Goal: Transaction & Acquisition: Book appointment/travel/reservation

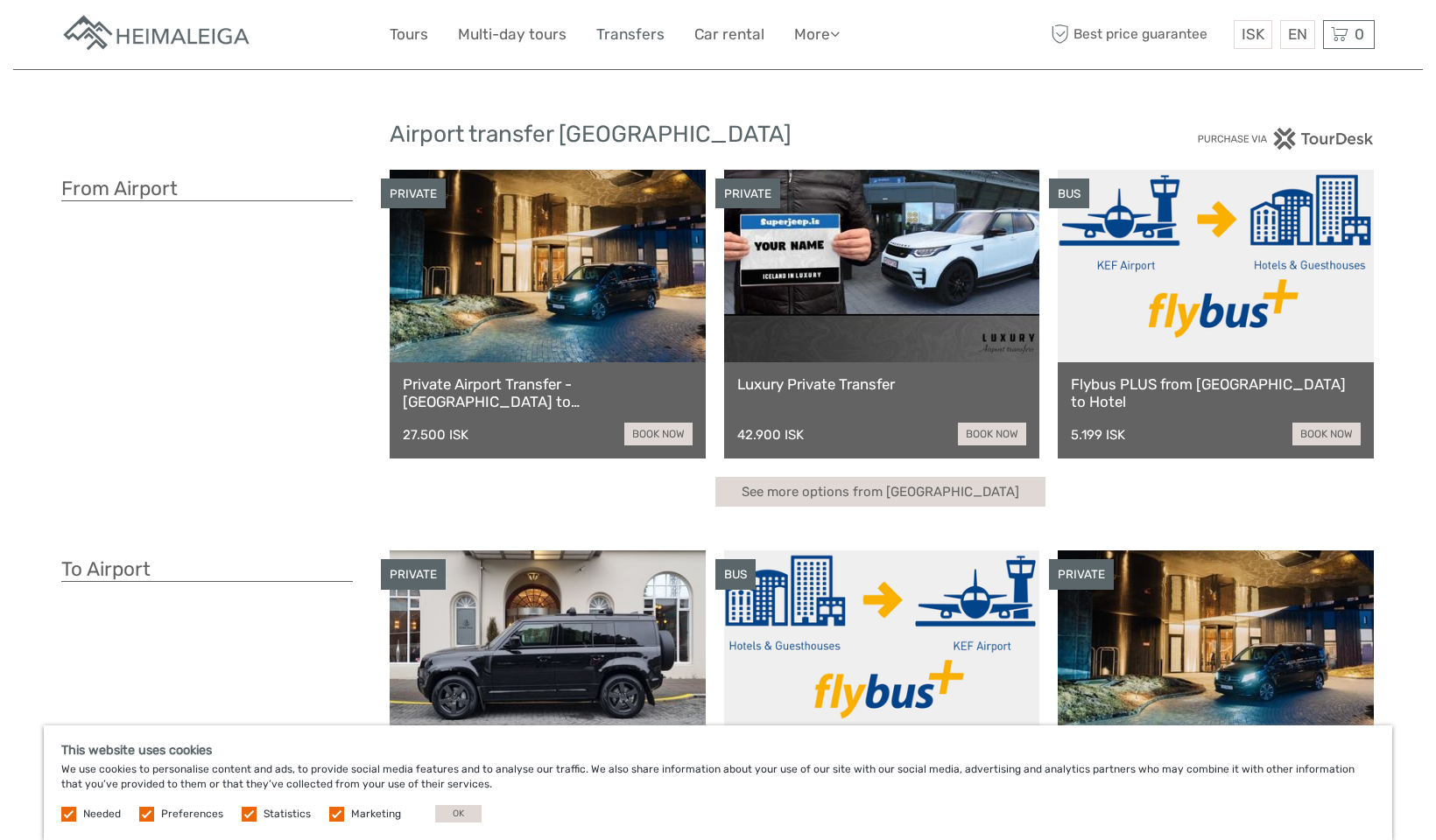
click at [633, 39] on link "Transfers" at bounding box center [629, 34] width 68 height 25
click at [461, 818] on button "OK" at bounding box center [459, 814] width 47 height 18
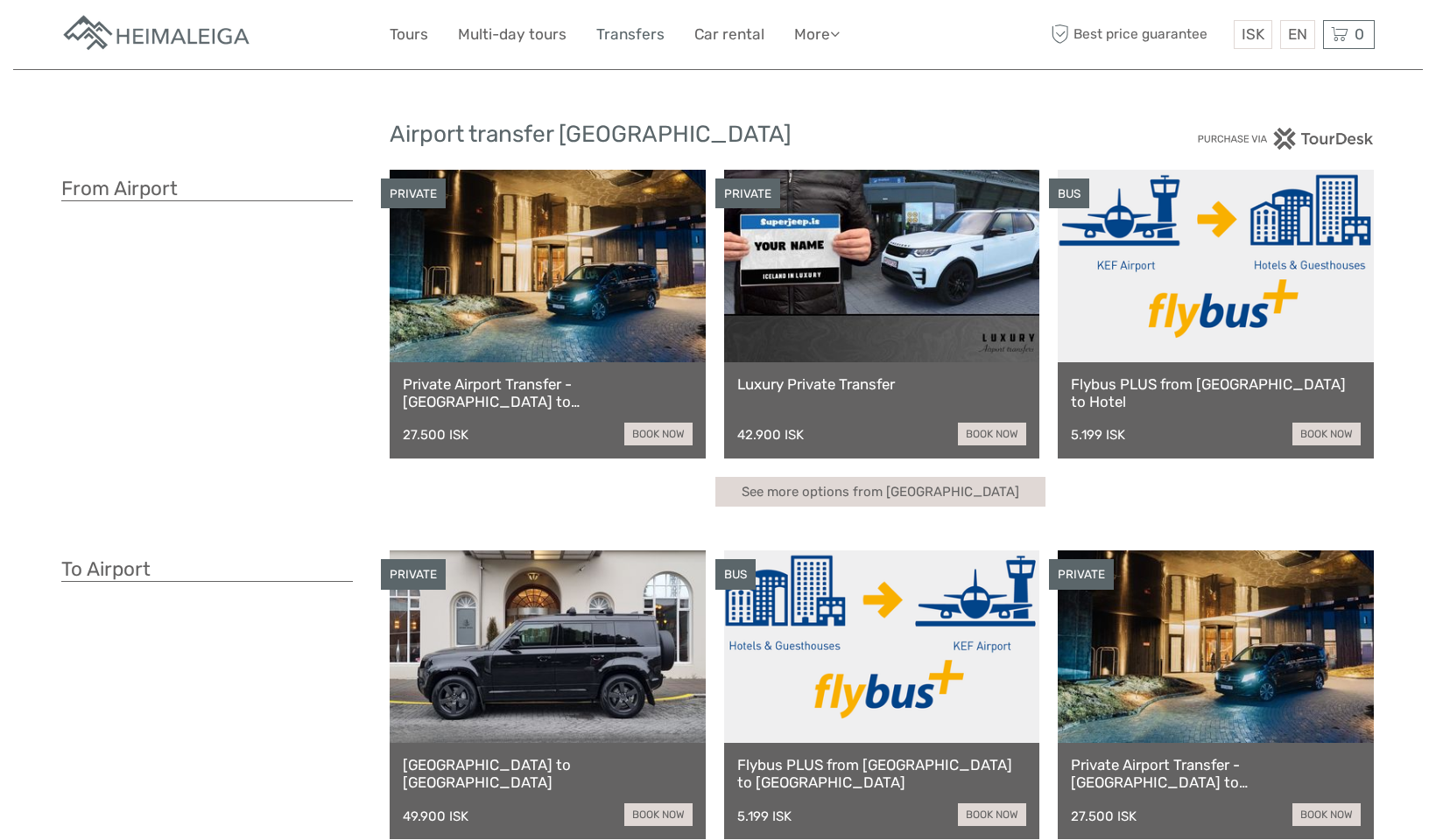
click at [618, 33] on link "Transfers" at bounding box center [629, 34] width 68 height 25
click at [203, 187] on h3 "From Airport" at bounding box center [207, 189] width 292 height 24
click at [164, 187] on h3 "From Airport" at bounding box center [207, 189] width 292 height 24
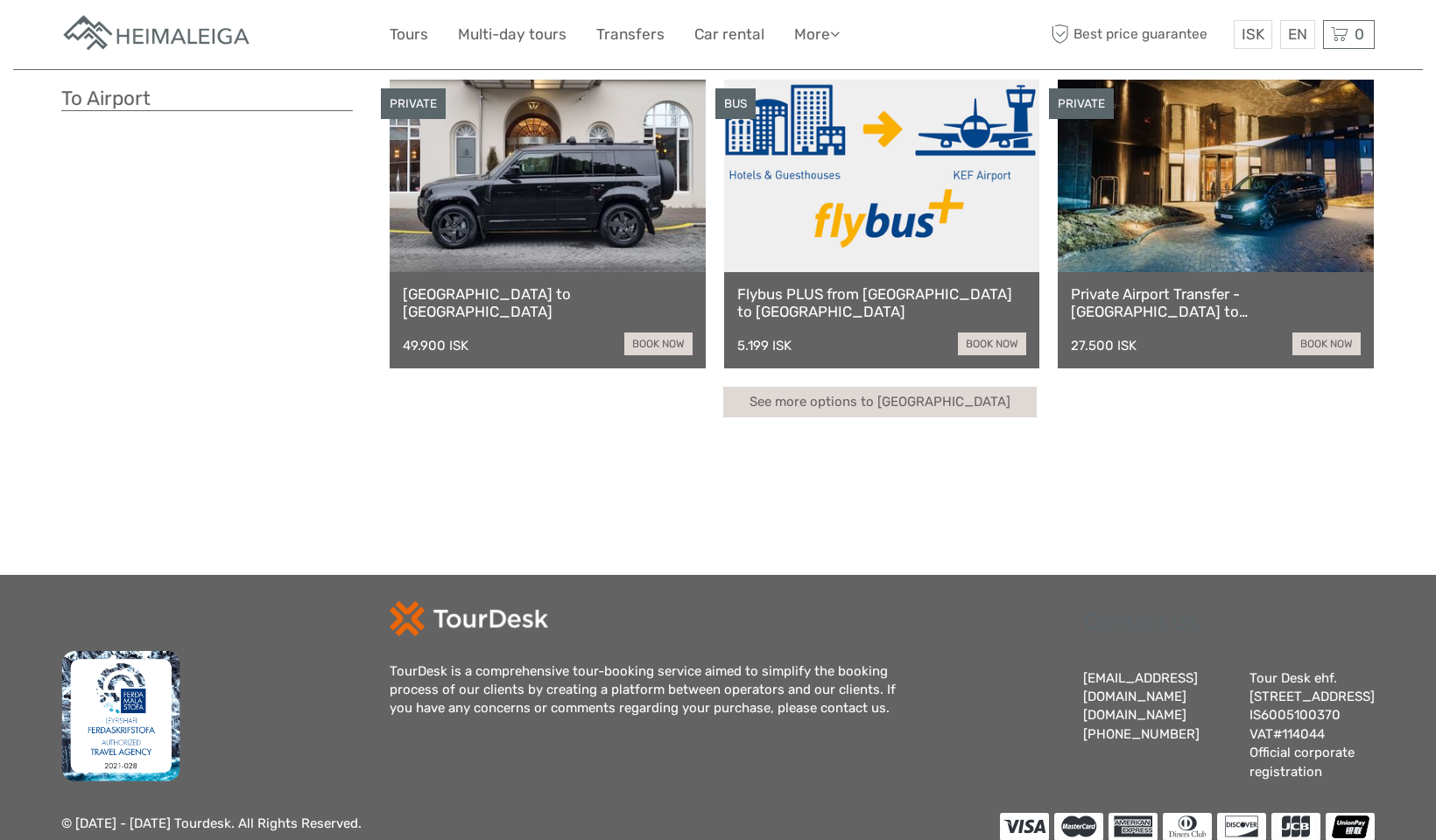
scroll to position [456, 0]
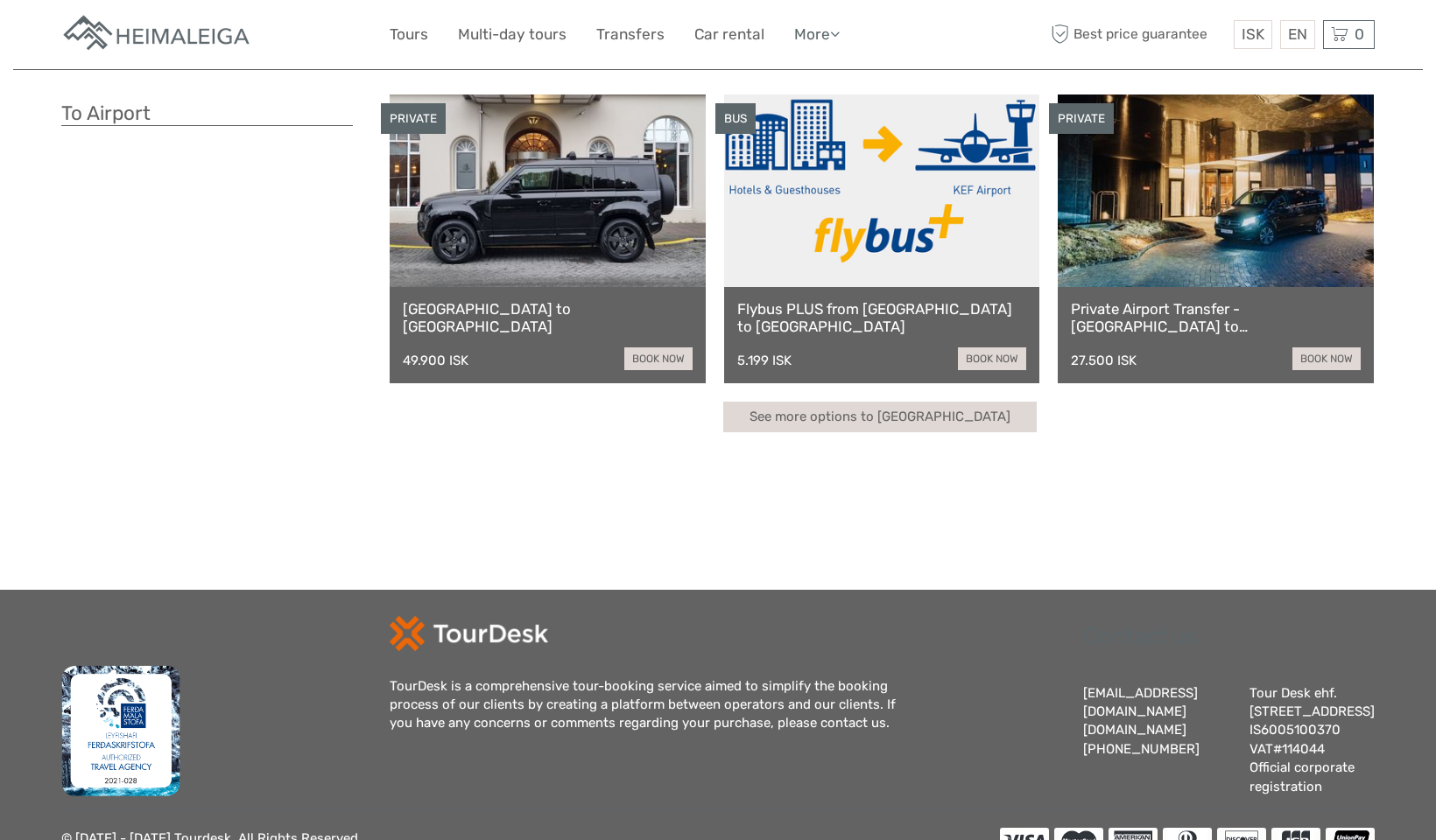
click at [839, 35] on icon at bounding box center [835, 34] width 9 height 15
click at [410, 31] on link "Tours" at bounding box center [408, 34] width 38 height 25
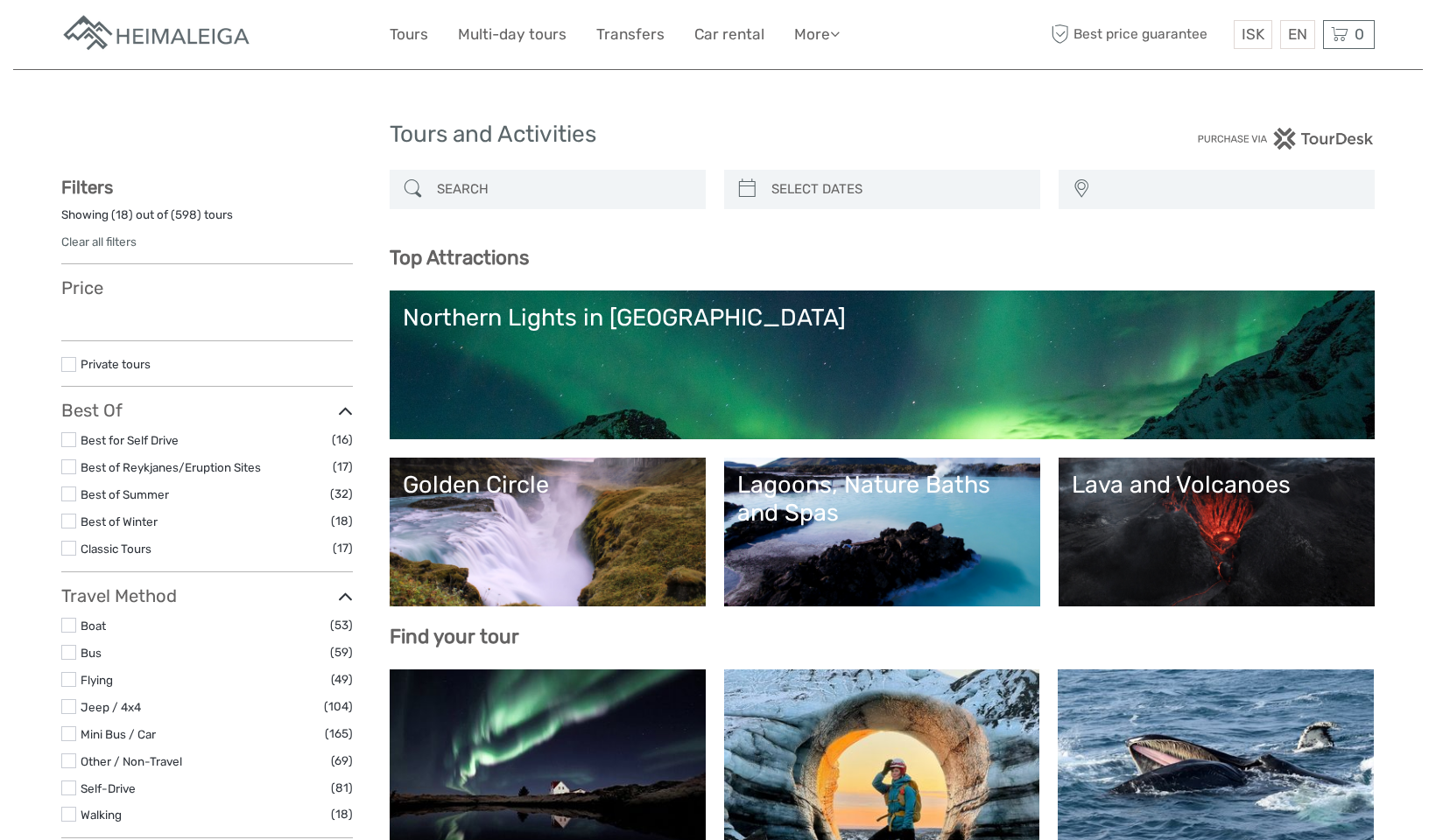
select select
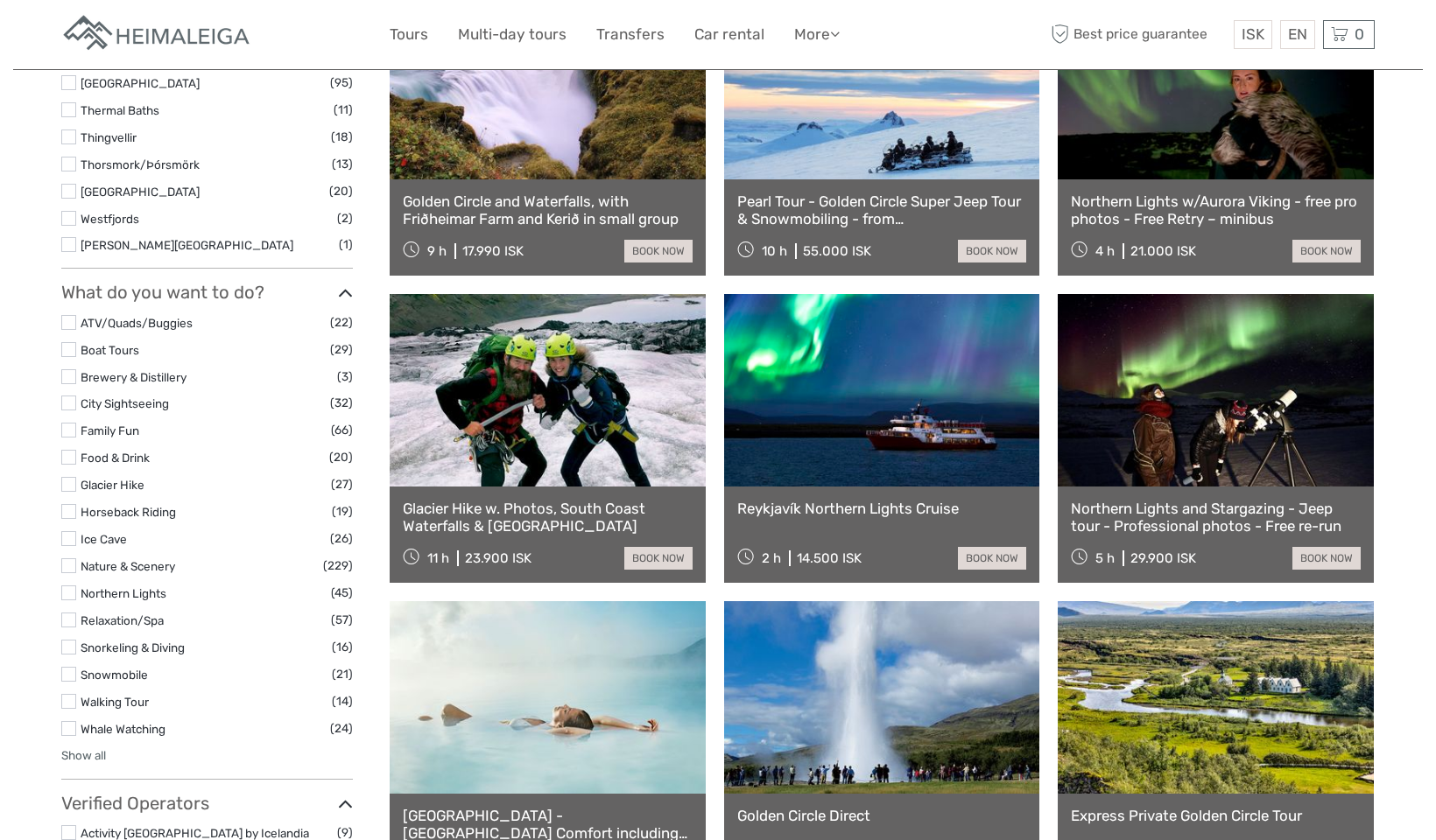
scroll to position [1299, 0]
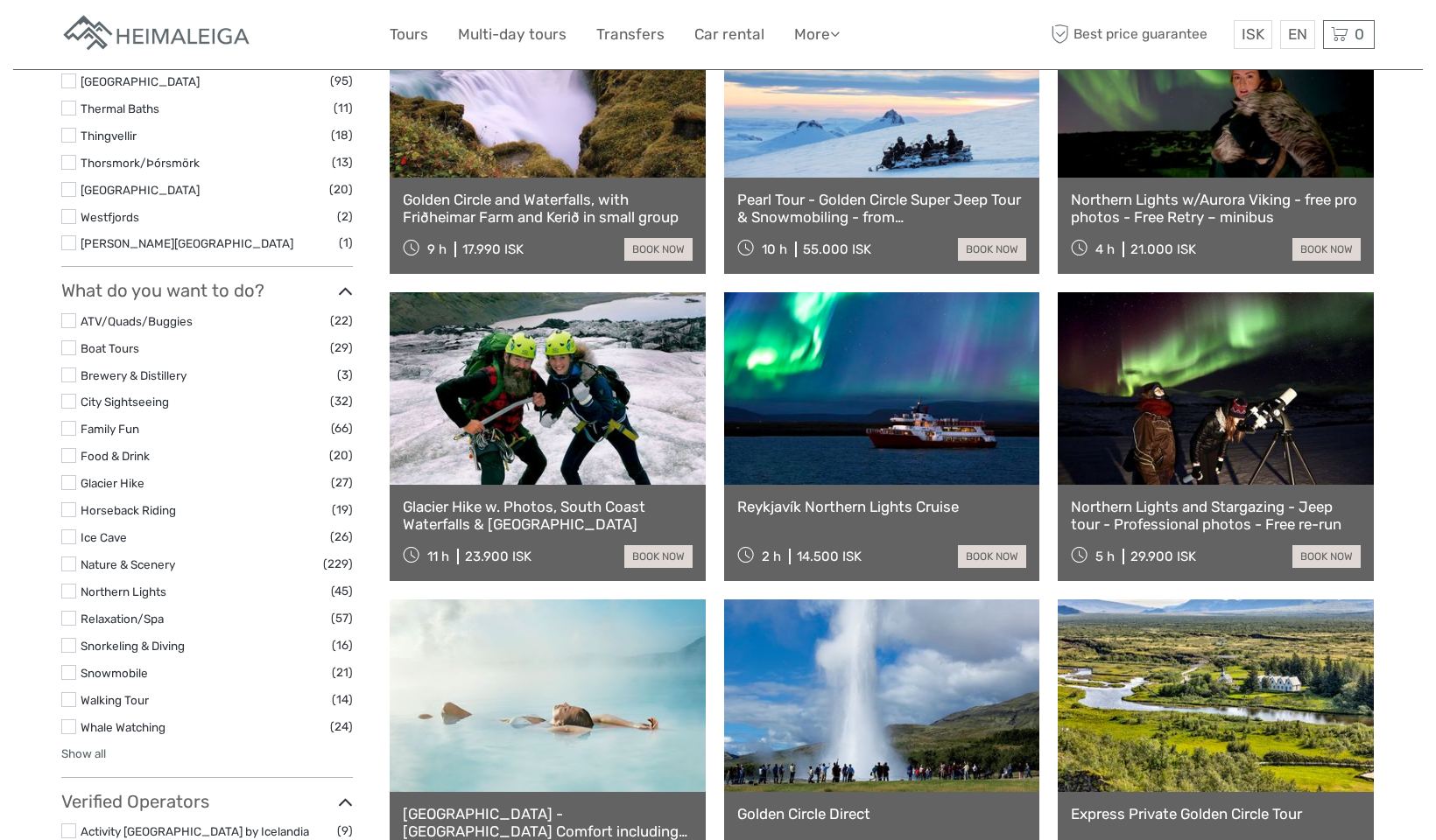
click at [98, 747] on link "Show all" at bounding box center [84, 753] width 45 height 14
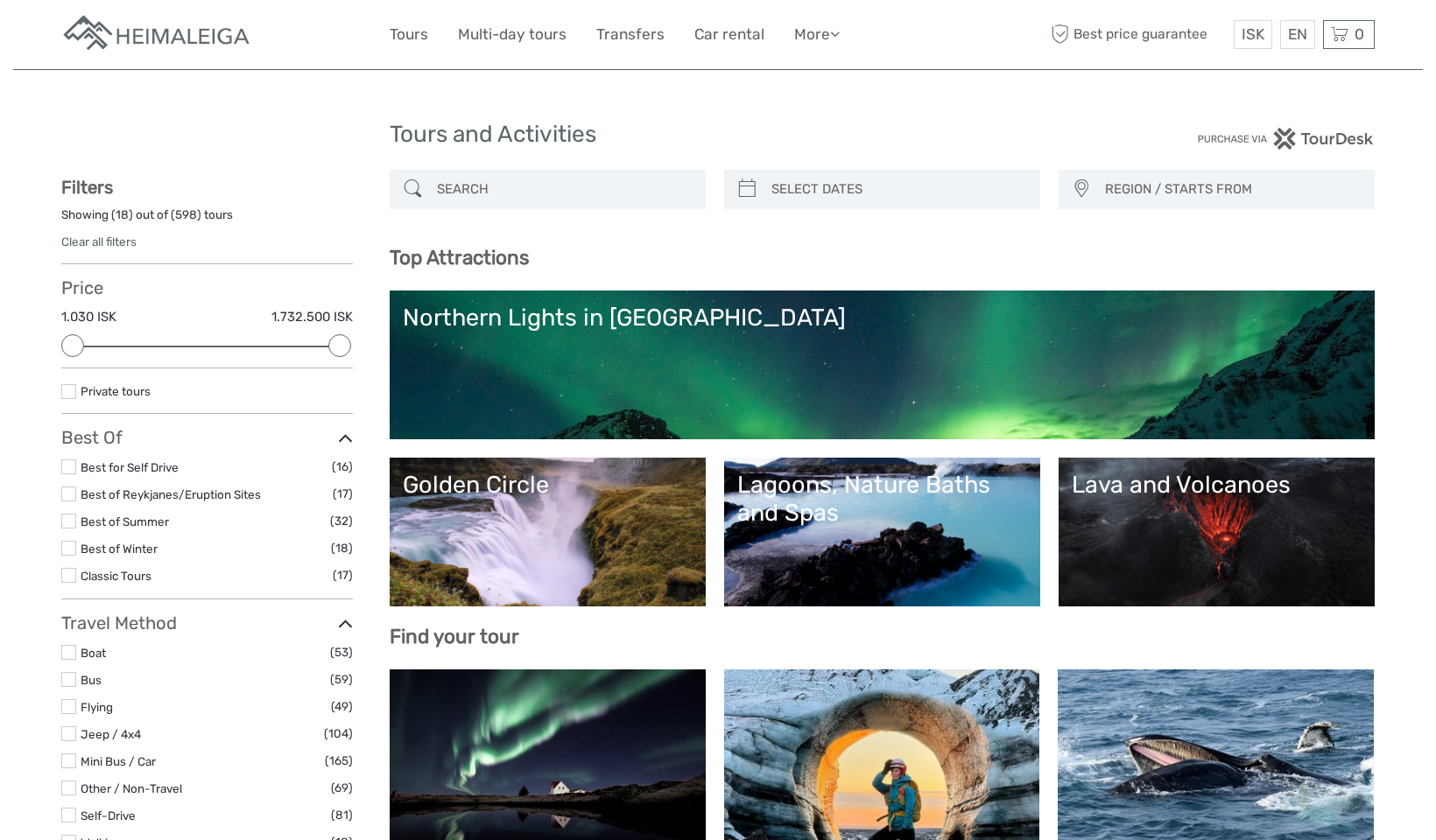
scroll to position [0, 0]
click at [530, 176] on input "search" at bounding box center [563, 189] width 267 height 31
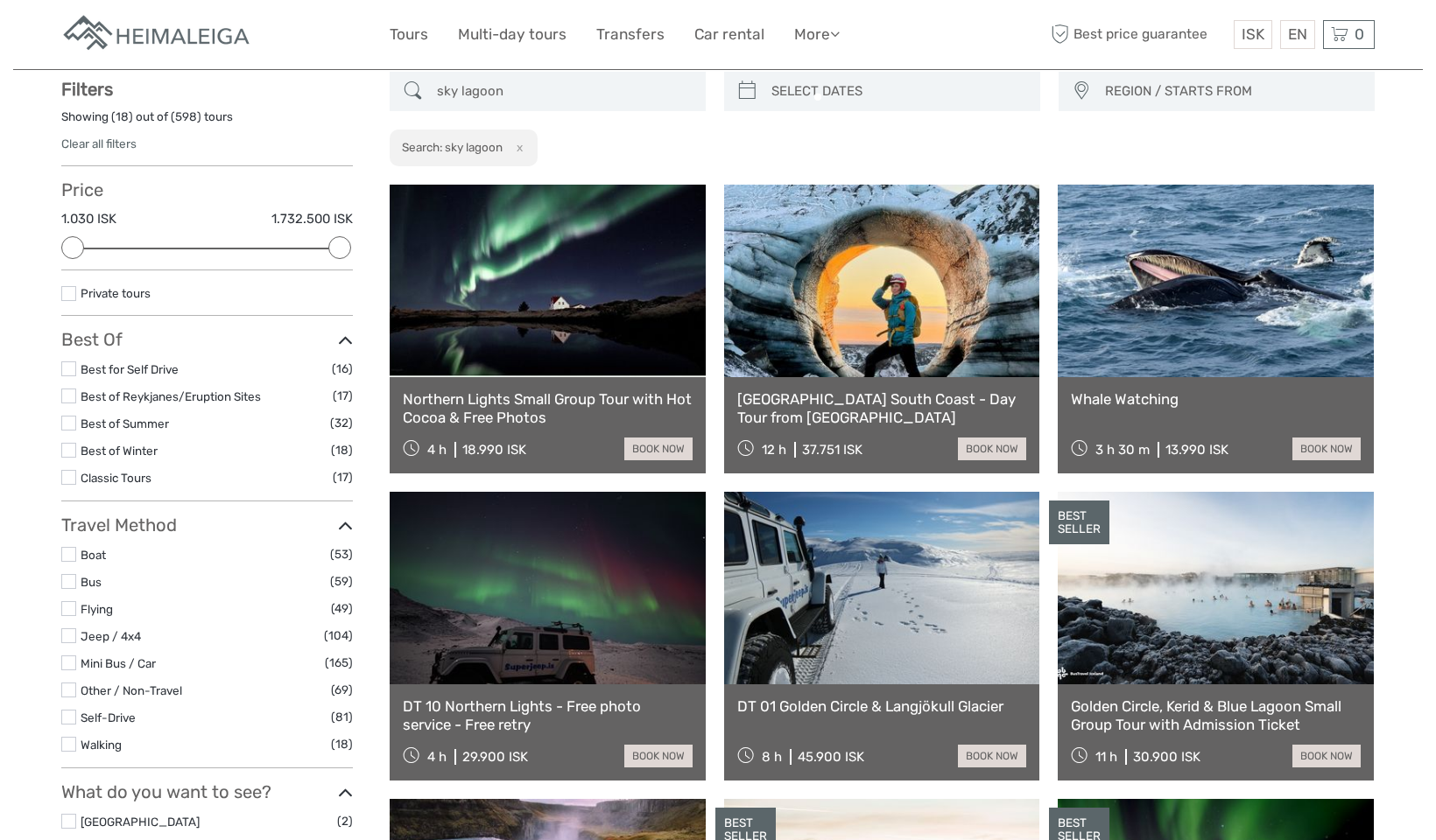
scroll to position [99, 0]
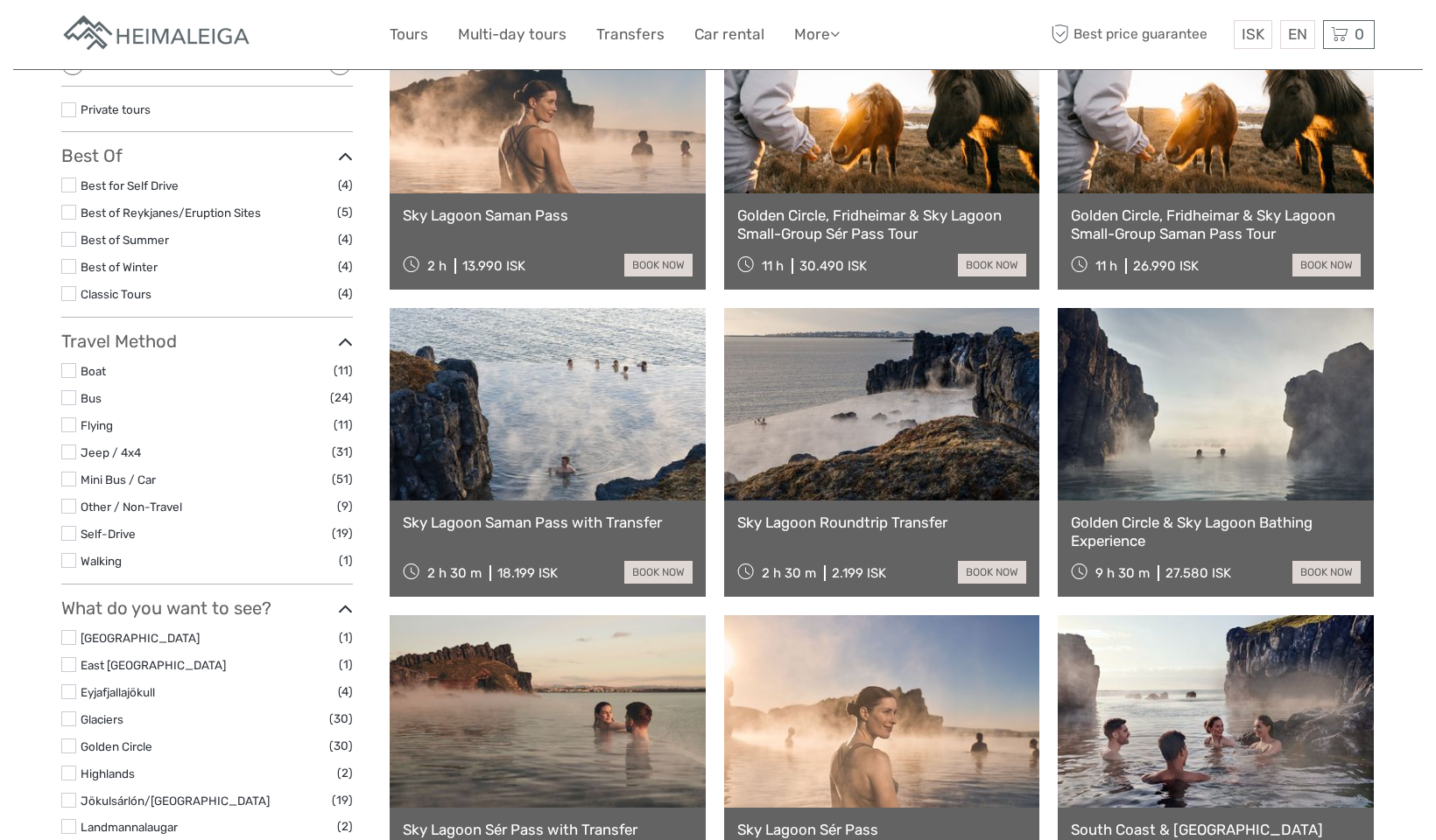
scroll to position [290, 0]
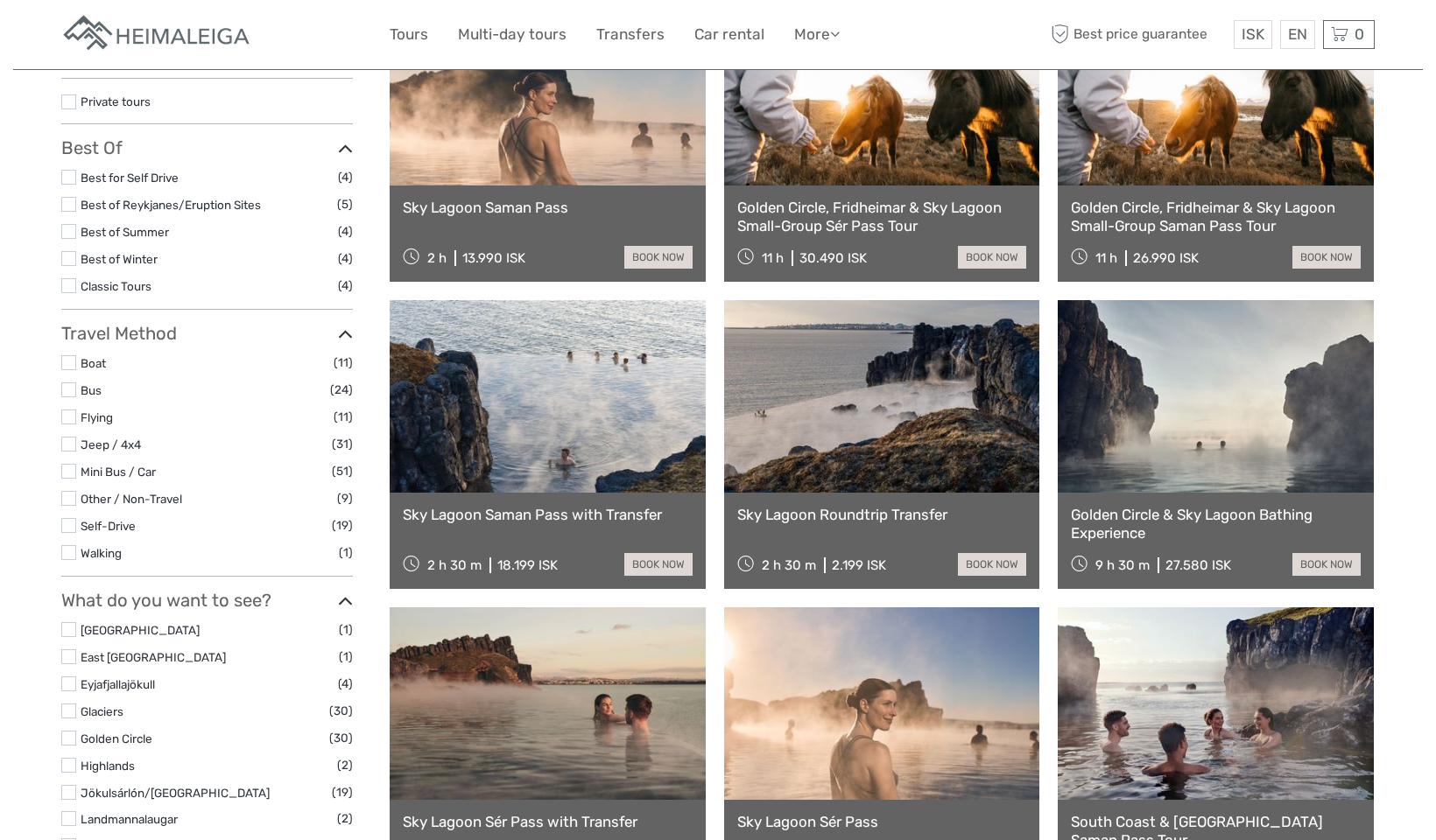
type input "sky lagoon"
click at [560, 429] on link at bounding box center [547, 396] width 316 height 193
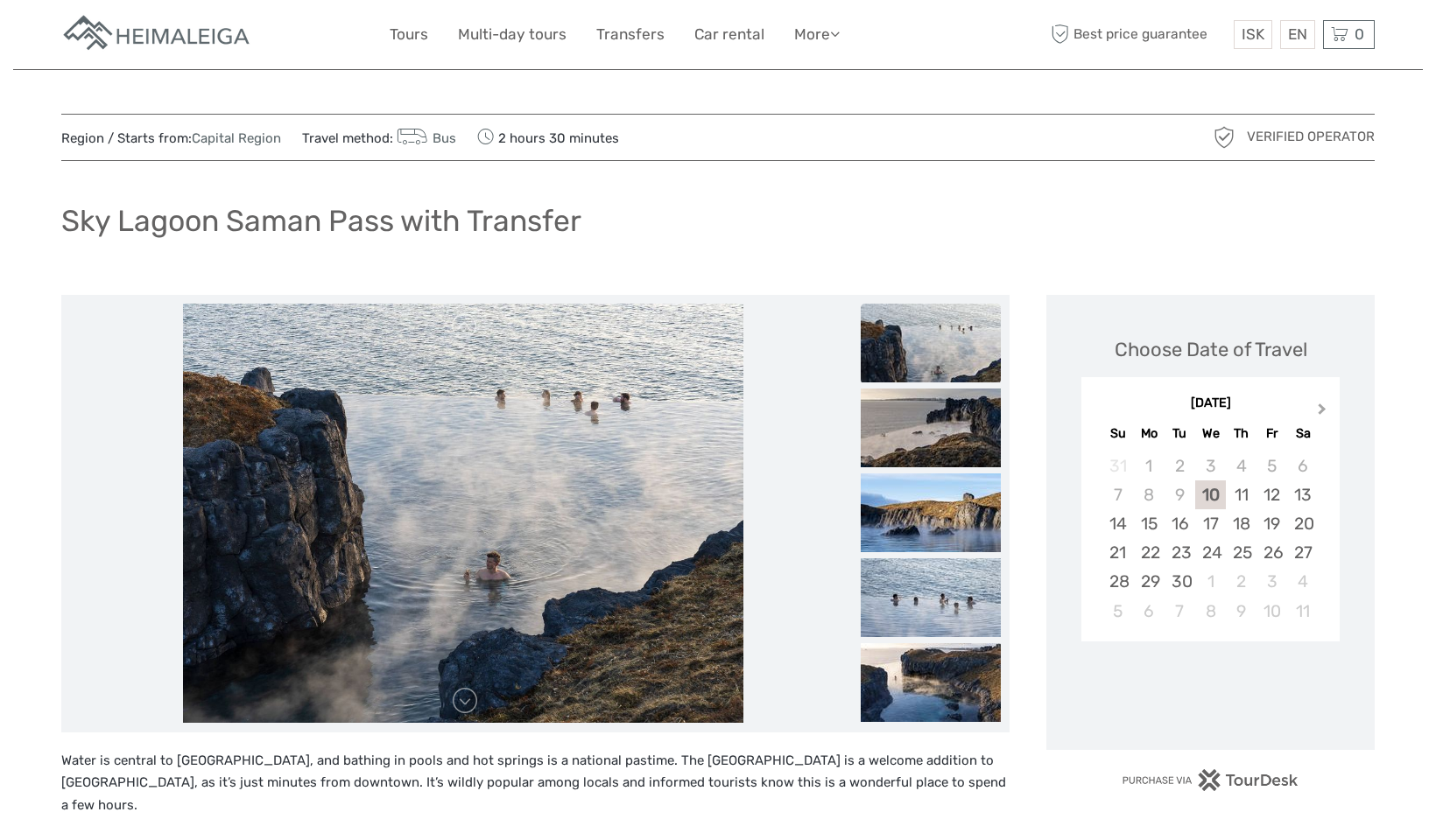
click at [1322, 411] on span "Next Month" at bounding box center [1322, 412] width 0 height 25
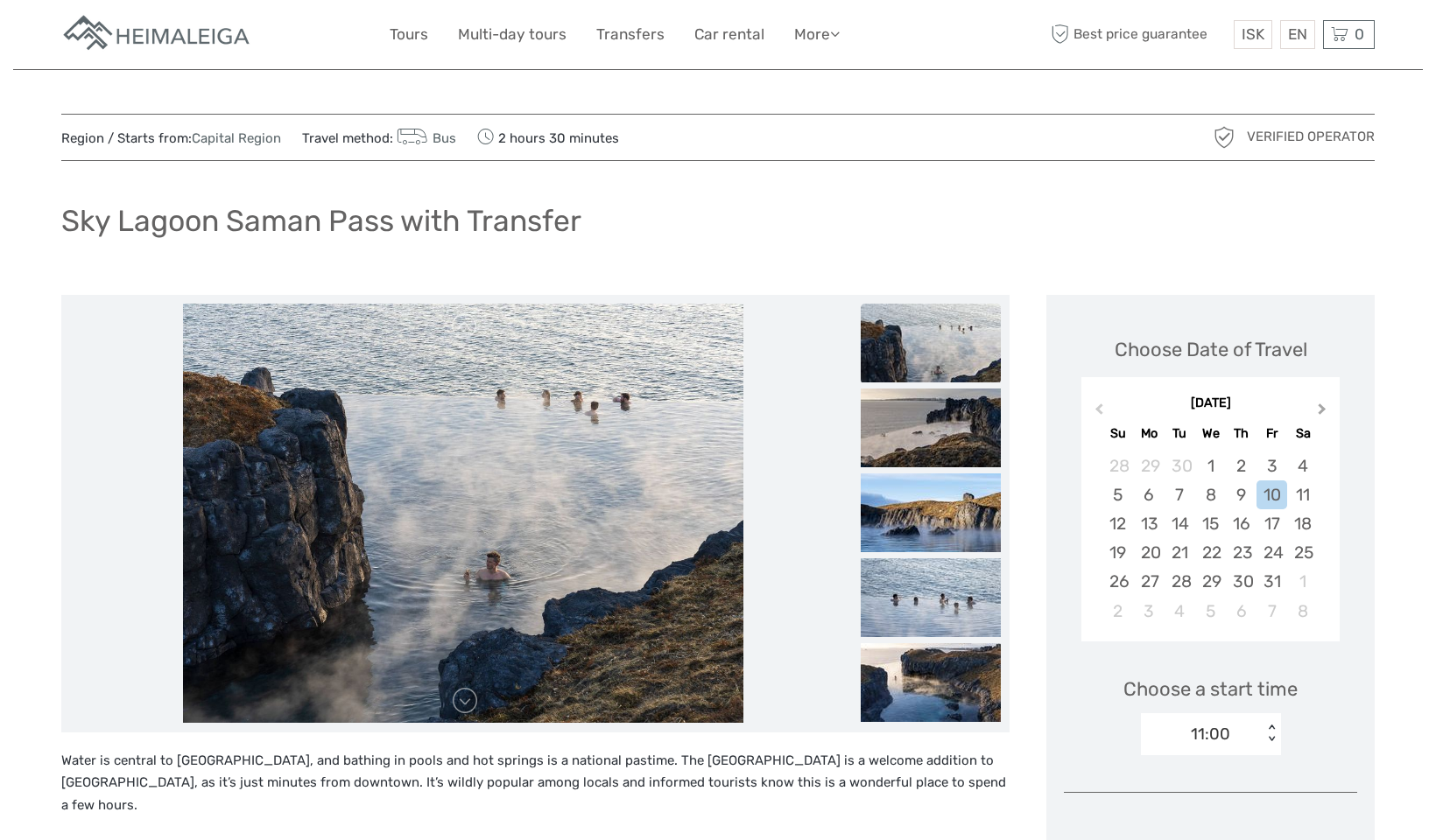
click at [1322, 411] on span "Next Month" at bounding box center [1322, 412] width 0 height 25
click at [1263, 519] on div "14" at bounding box center [1271, 523] width 31 height 29
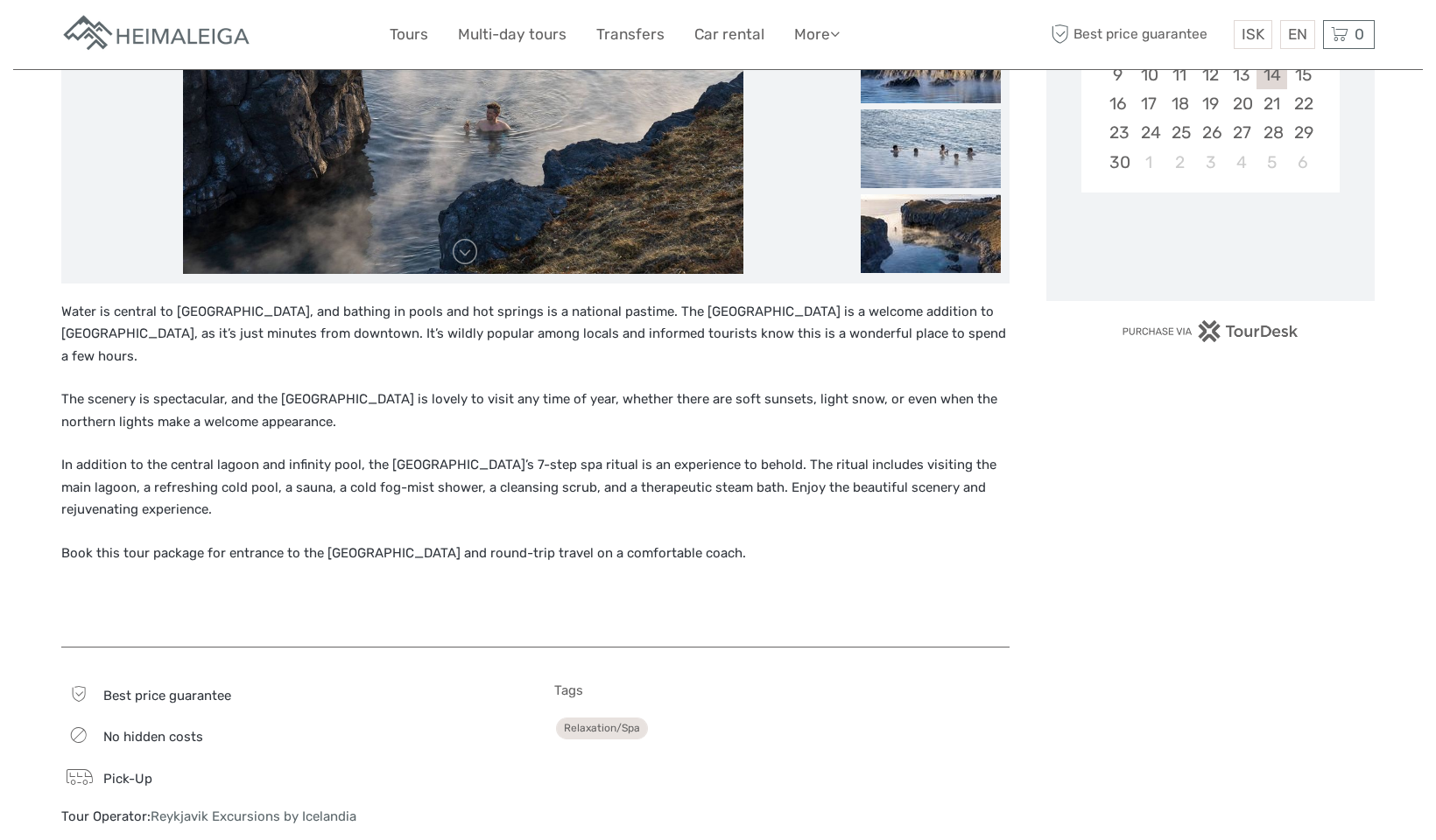
scroll to position [457, 0]
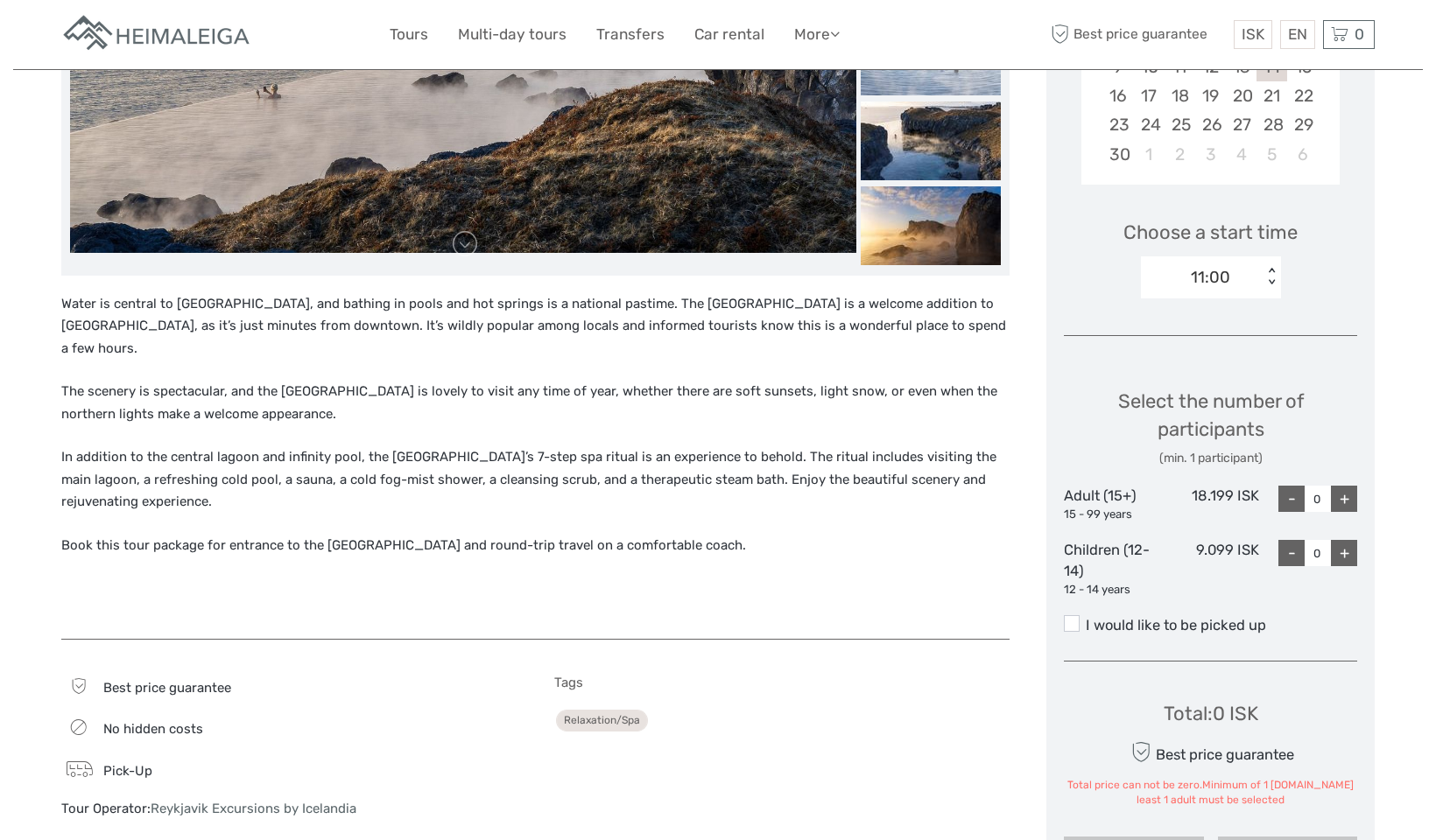
click at [1342, 489] on div "+" at bounding box center [1344, 499] width 26 height 26
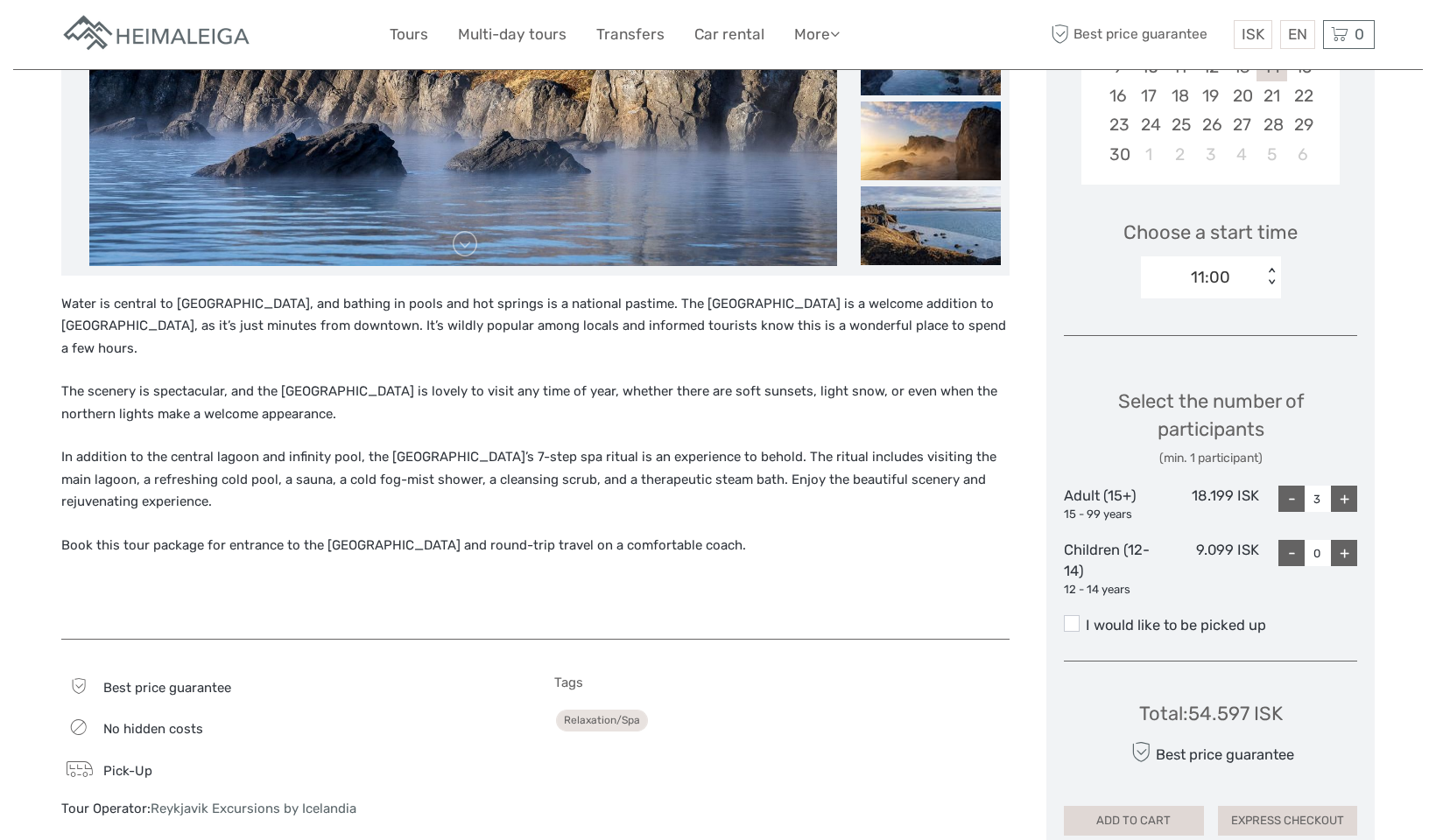
click at [1342, 489] on div "+" at bounding box center [1344, 499] width 26 height 26
type input "4"
click at [1069, 617] on span at bounding box center [1071, 622] width 16 height 16
click at [1085, 618] on input "I would like to be picked up" at bounding box center [1085, 618] width 0 height 0
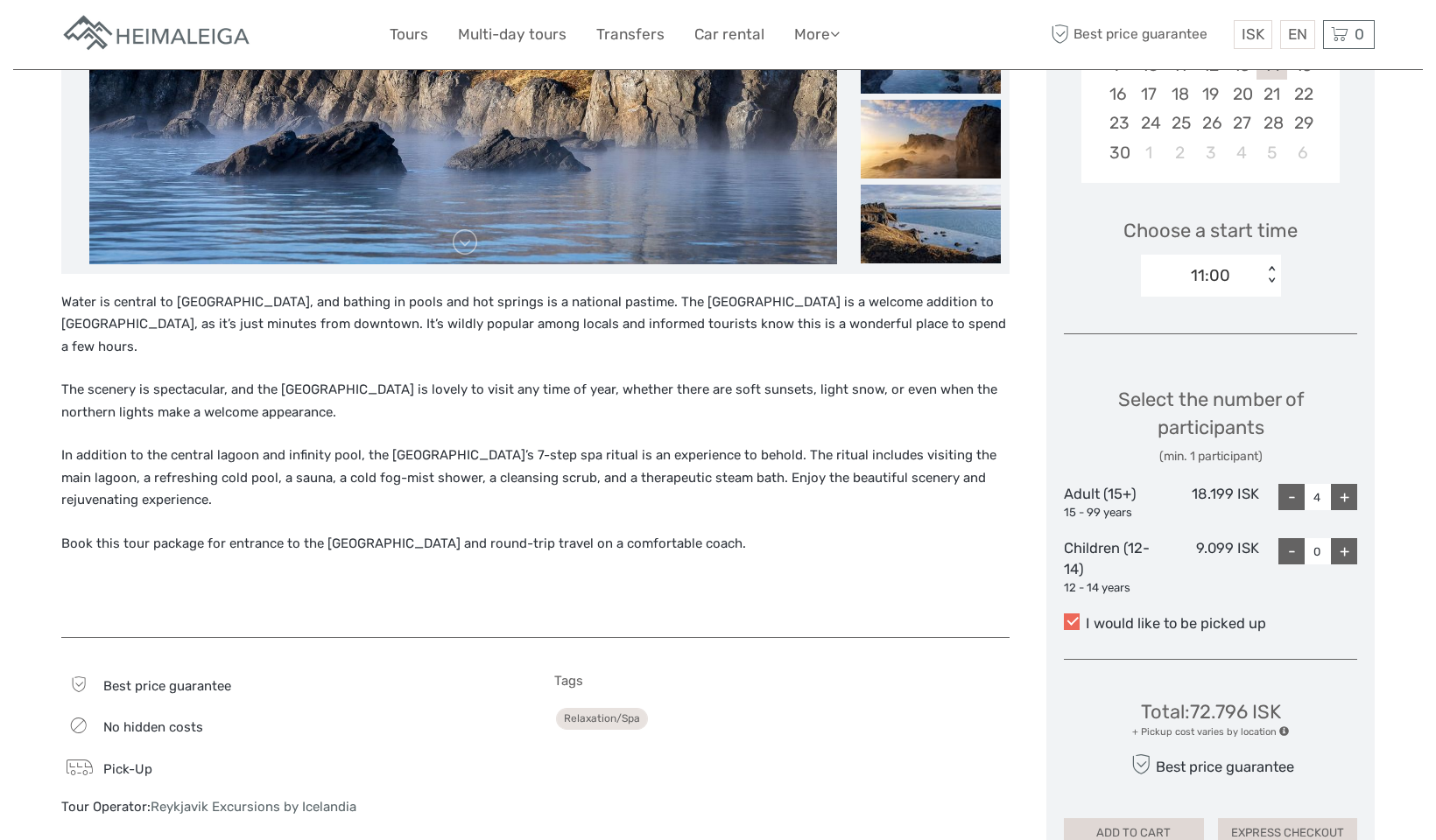
click at [1070, 618] on span at bounding box center [1071, 621] width 16 height 16
click at [1085, 617] on input "I would like to be picked up" at bounding box center [1085, 617] width 0 height 0
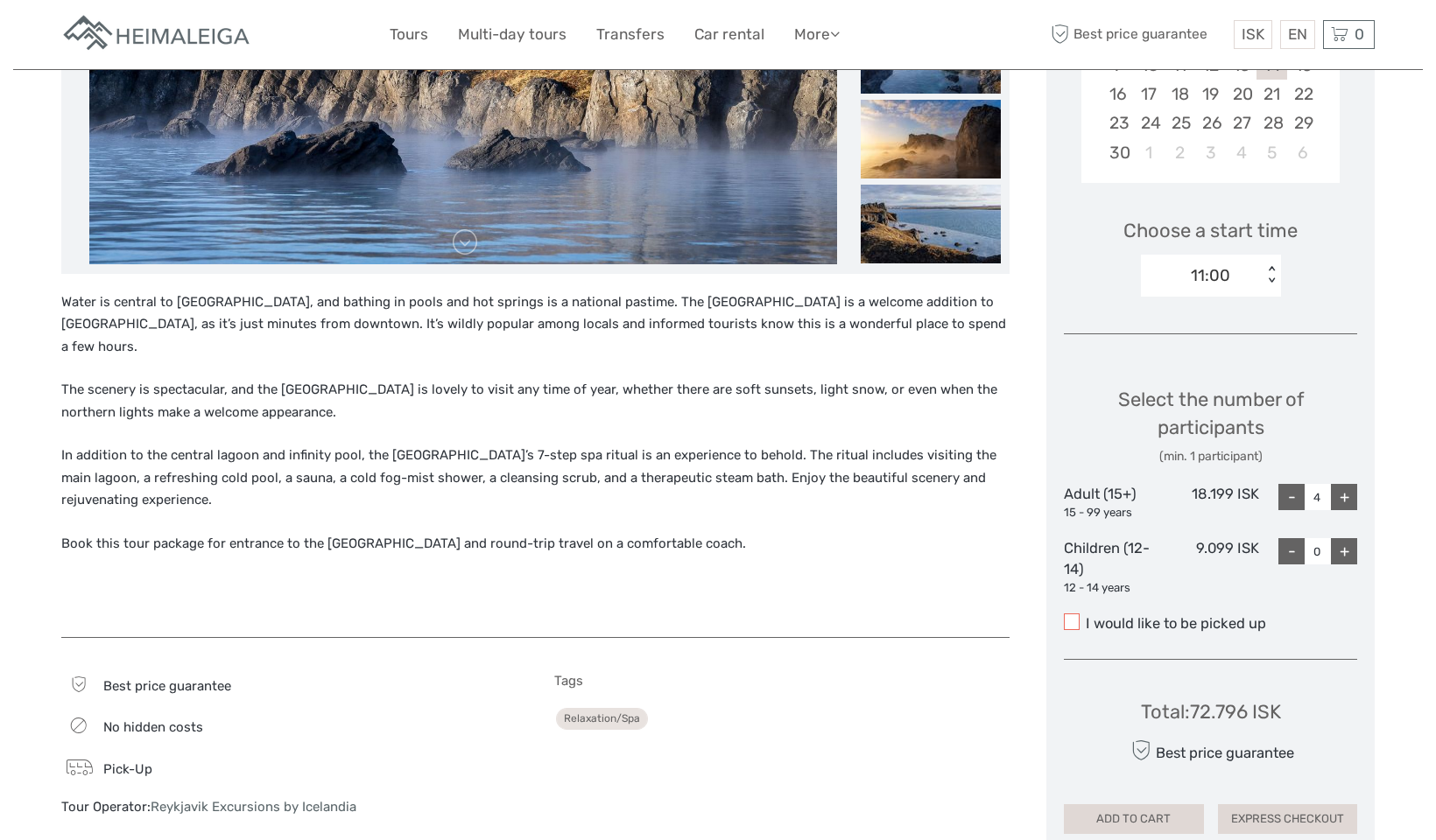
click at [1070, 618] on span at bounding box center [1071, 621] width 16 height 16
click at [1085, 617] on input "I would like to be picked up" at bounding box center [1085, 617] width 0 height 0
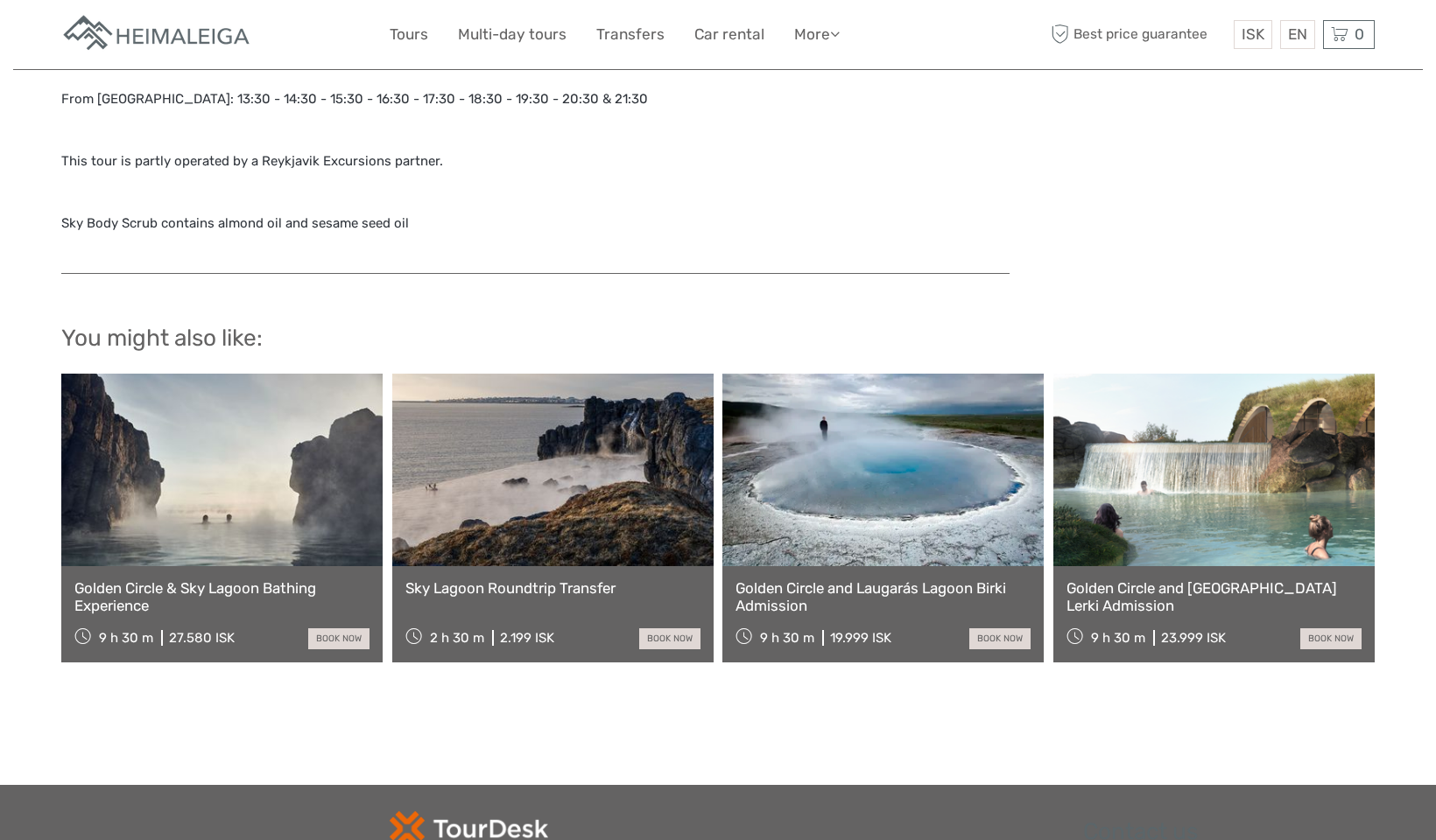
scroll to position [1711, 0]
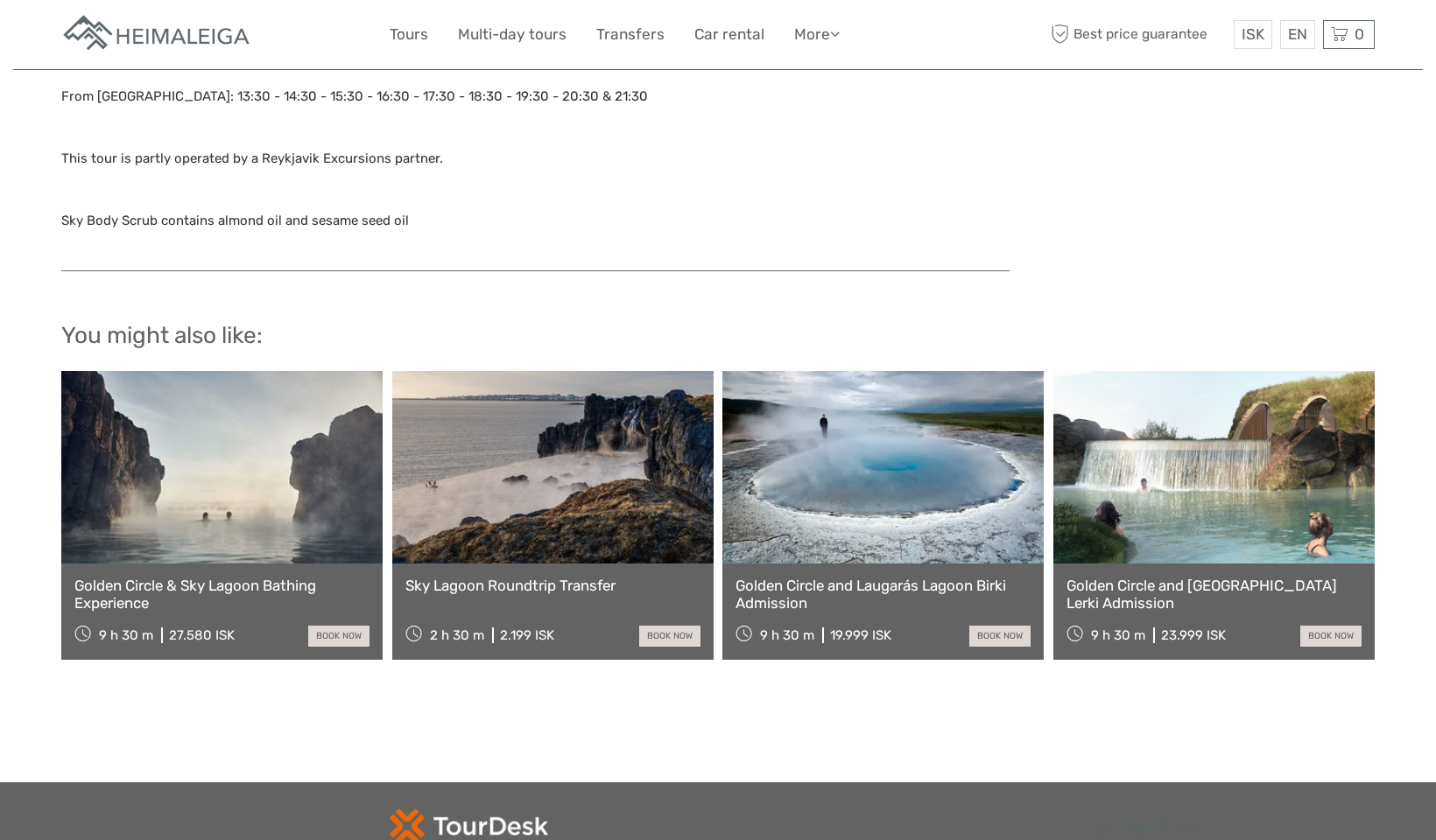
click at [532, 463] on link at bounding box center [553, 467] width 322 height 193
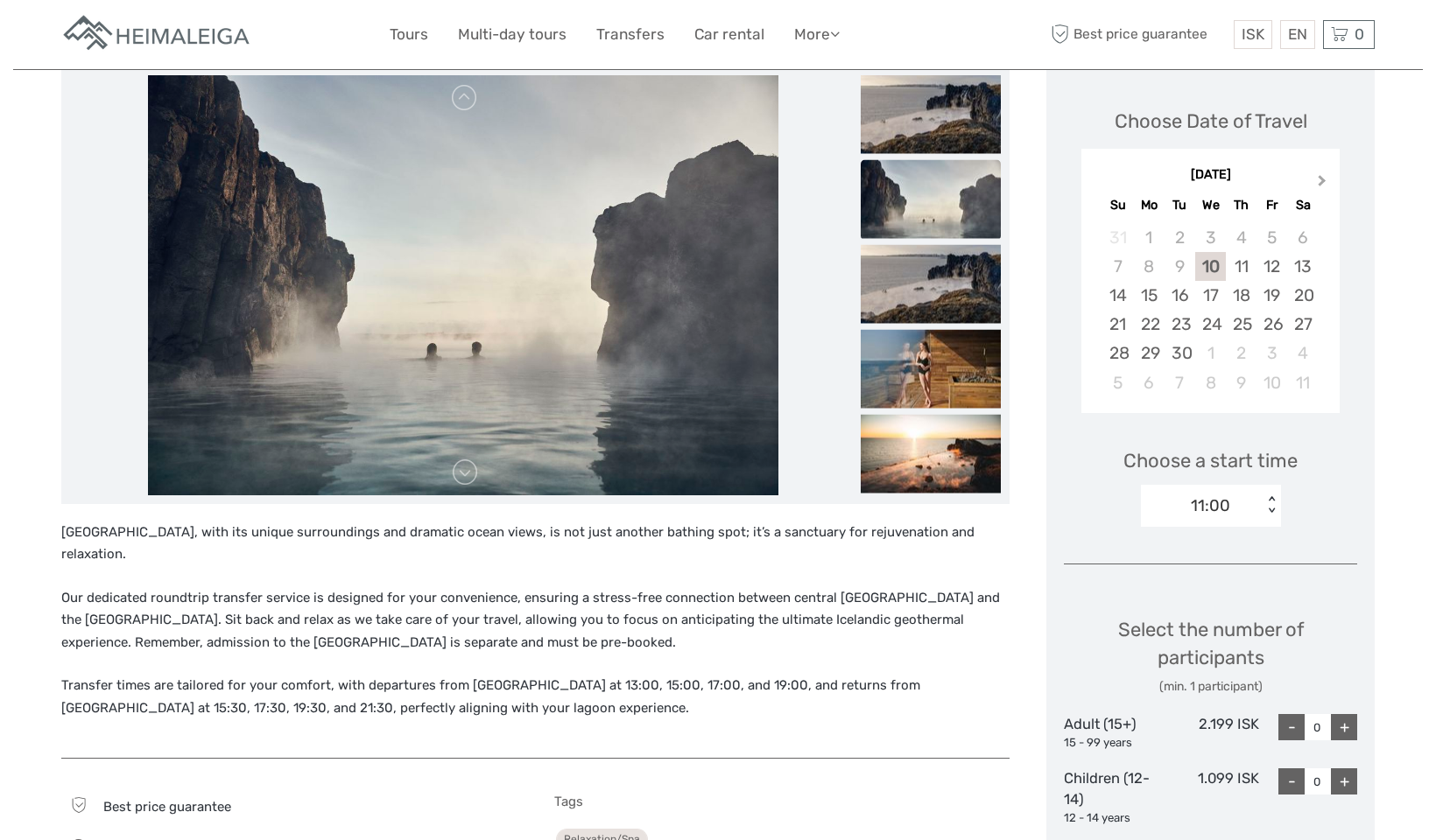
scroll to position [227, 0]
click at [1322, 178] on span "Next Month" at bounding box center [1322, 185] width 0 height 25
click at [1270, 288] on div "14" at bounding box center [1271, 296] width 31 height 29
click at [1271, 510] on div "< >" at bounding box center [1271, 506] width 15 height 19
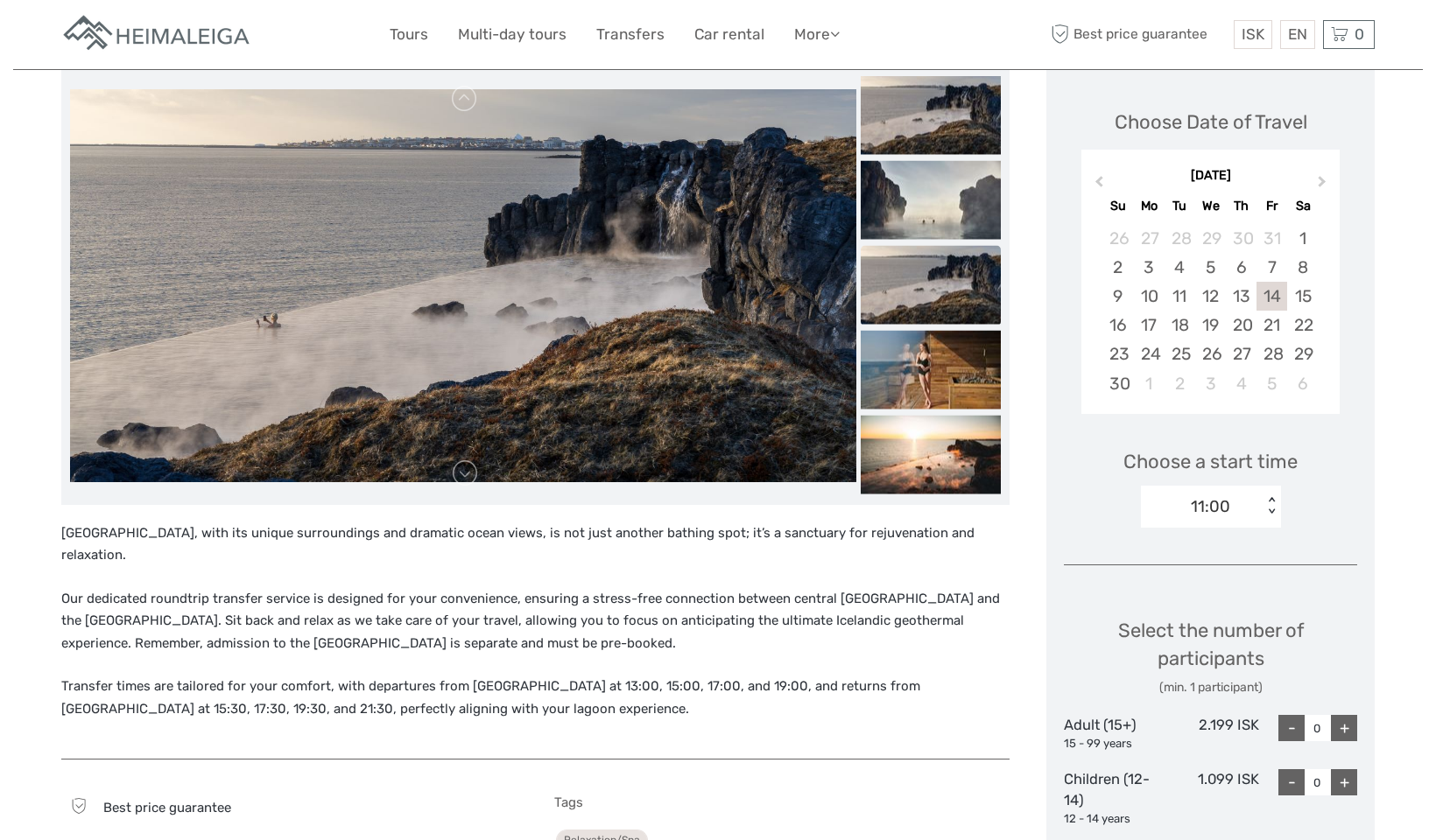
click at [1326, 512] on div "Choose a start time 11:00 < >" at bounding box center [1210, 480] width 293 height 112
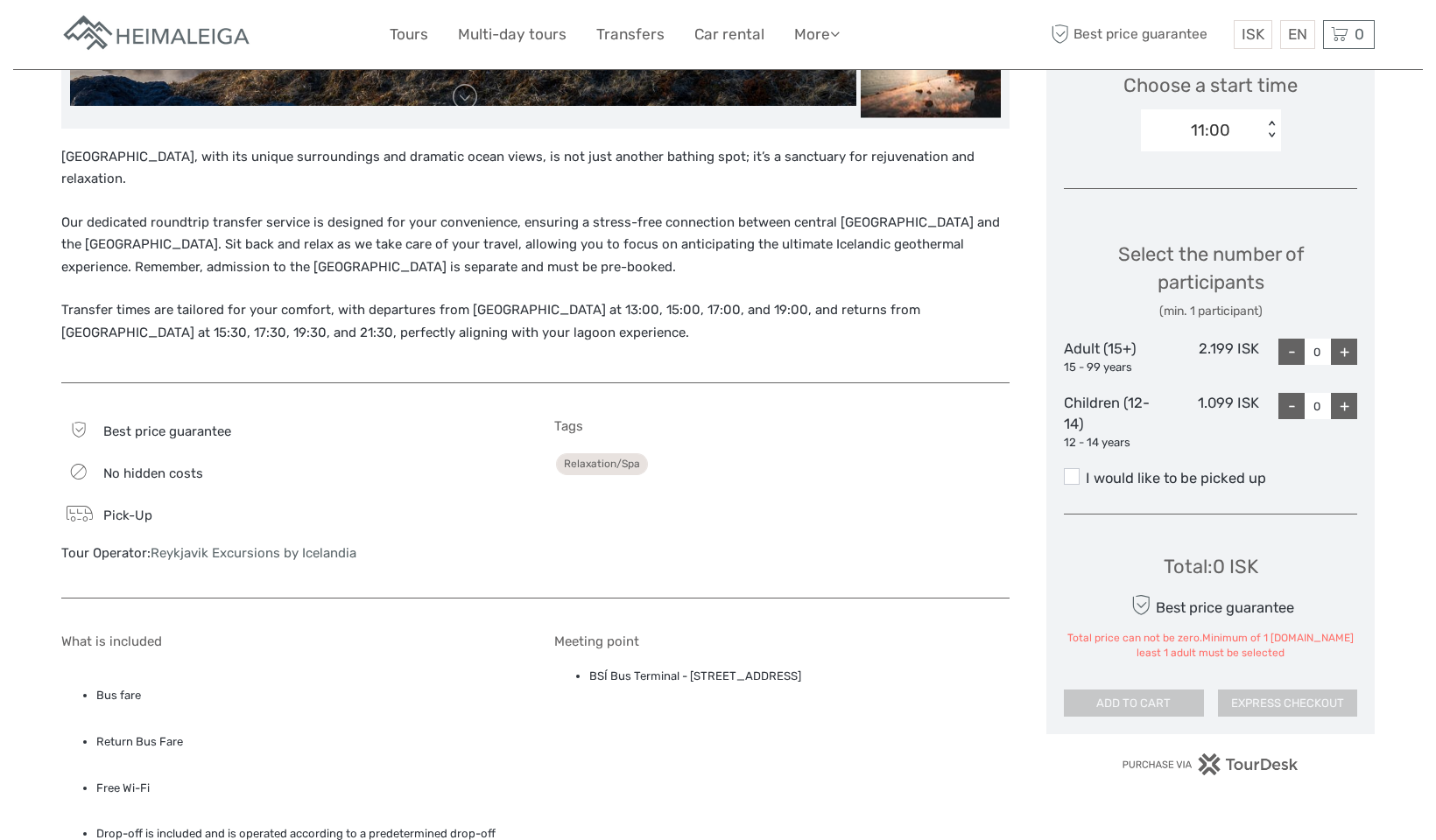
scroll to position [605, 0]
click at [842, 462] on div "Tags Relaxation/Spa" at bounding box center [781, 499] width 456 height 162
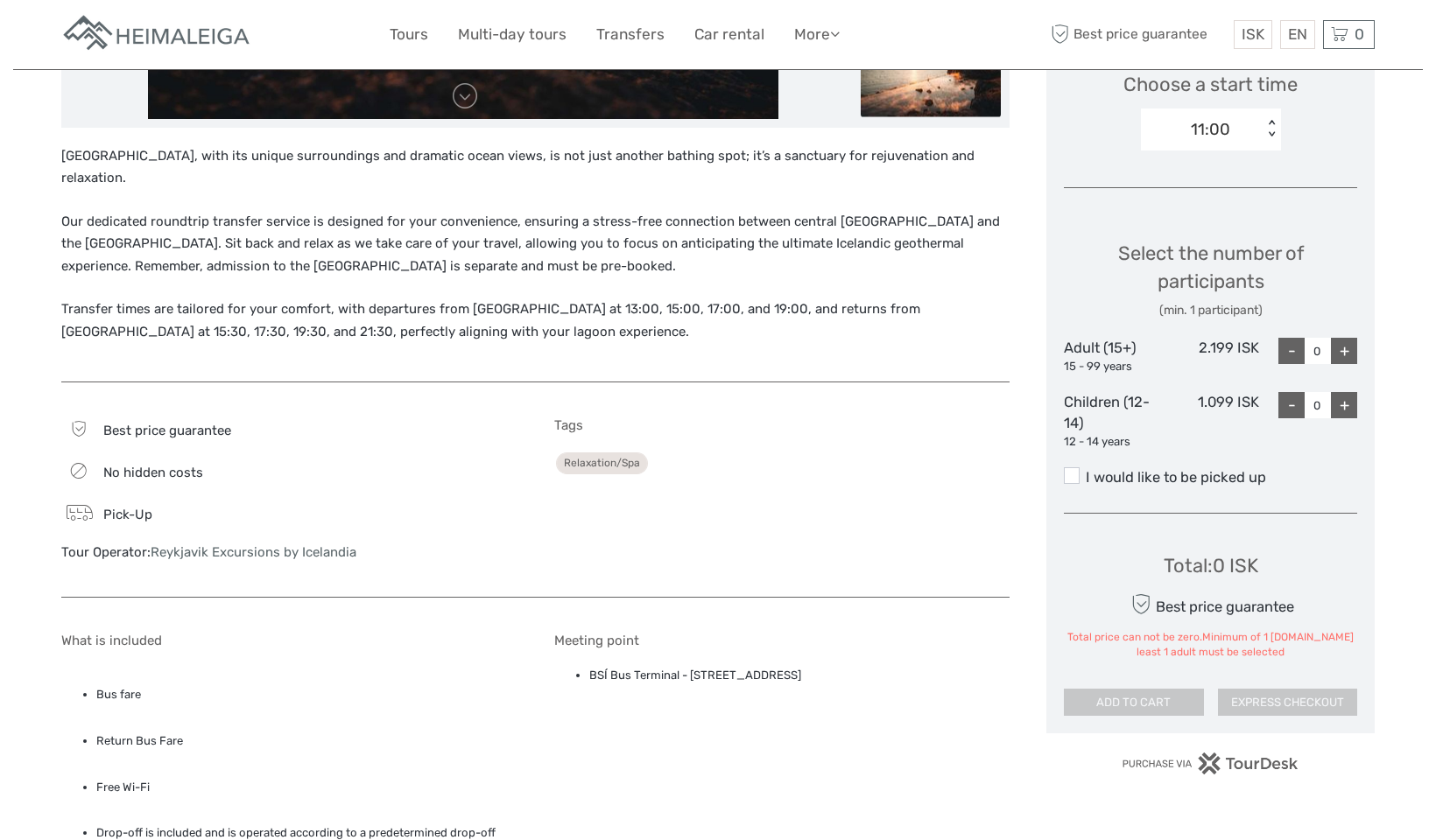
click at [1345, 343] on div "+" at bounding box center [1344, 351] width 26 height 26
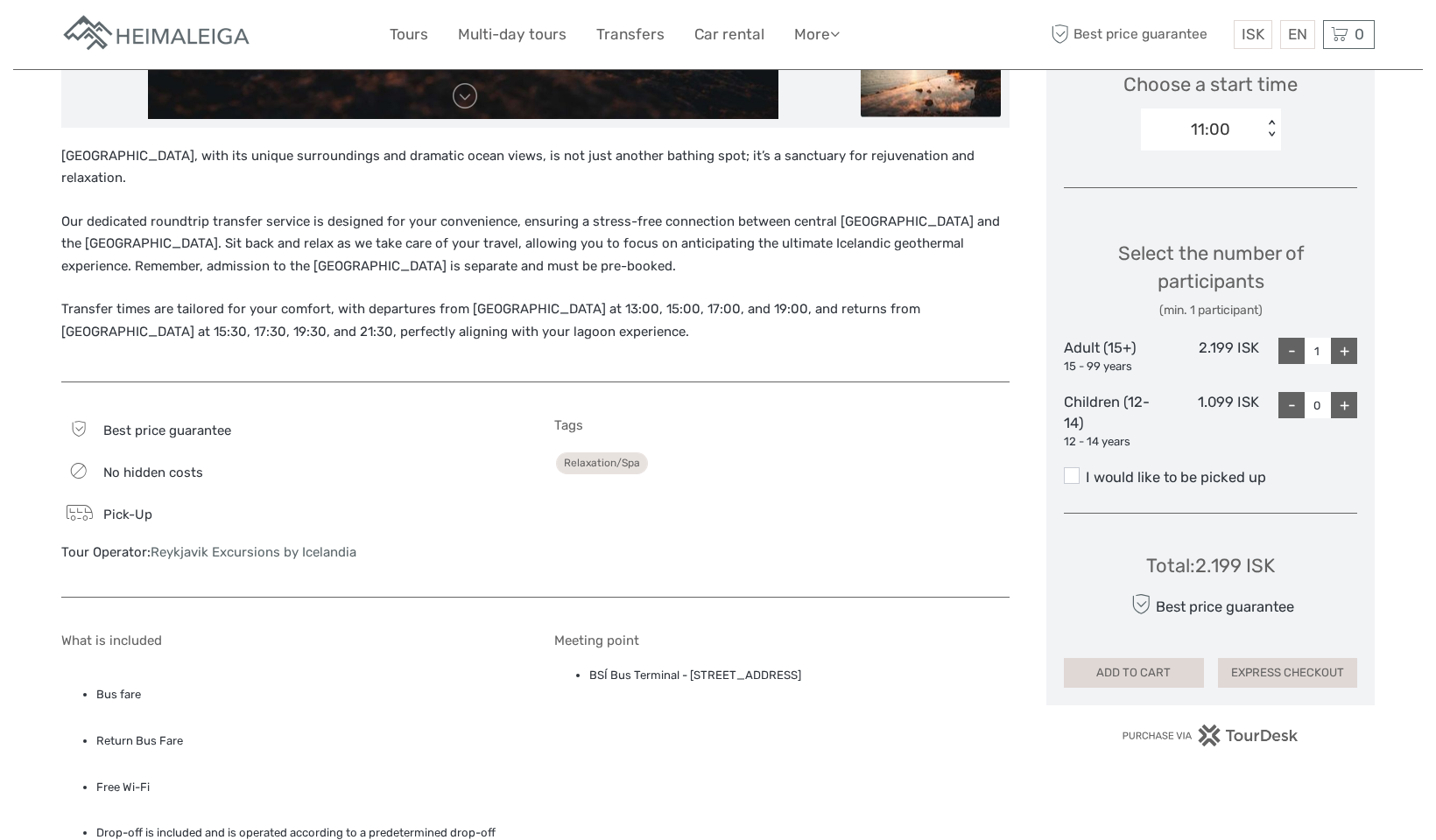
click at [1345, 343] on div "+" at bounding box center [1344, 351] width 26 height 26
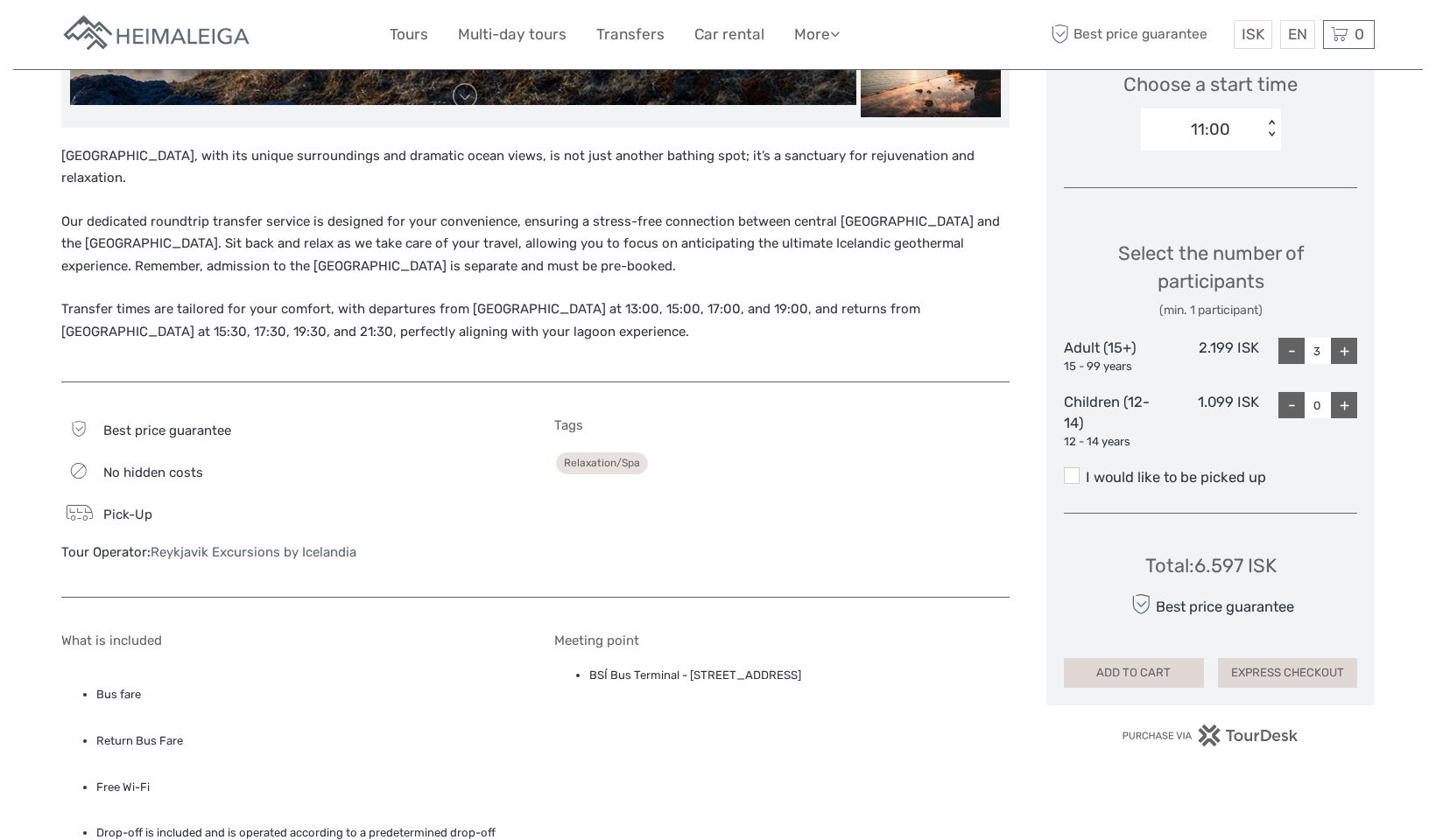
click at [1345, 343] on div "+" at bounding box center [1344, 351] width 26 height 26
type input "4"
click at [1070, 471] on span at bounding box center [1071, 475] width 16 height 16
click at [1085, 471] on input "I would like to be picked up" at bounding box center [1085, 471] width 0 height 0
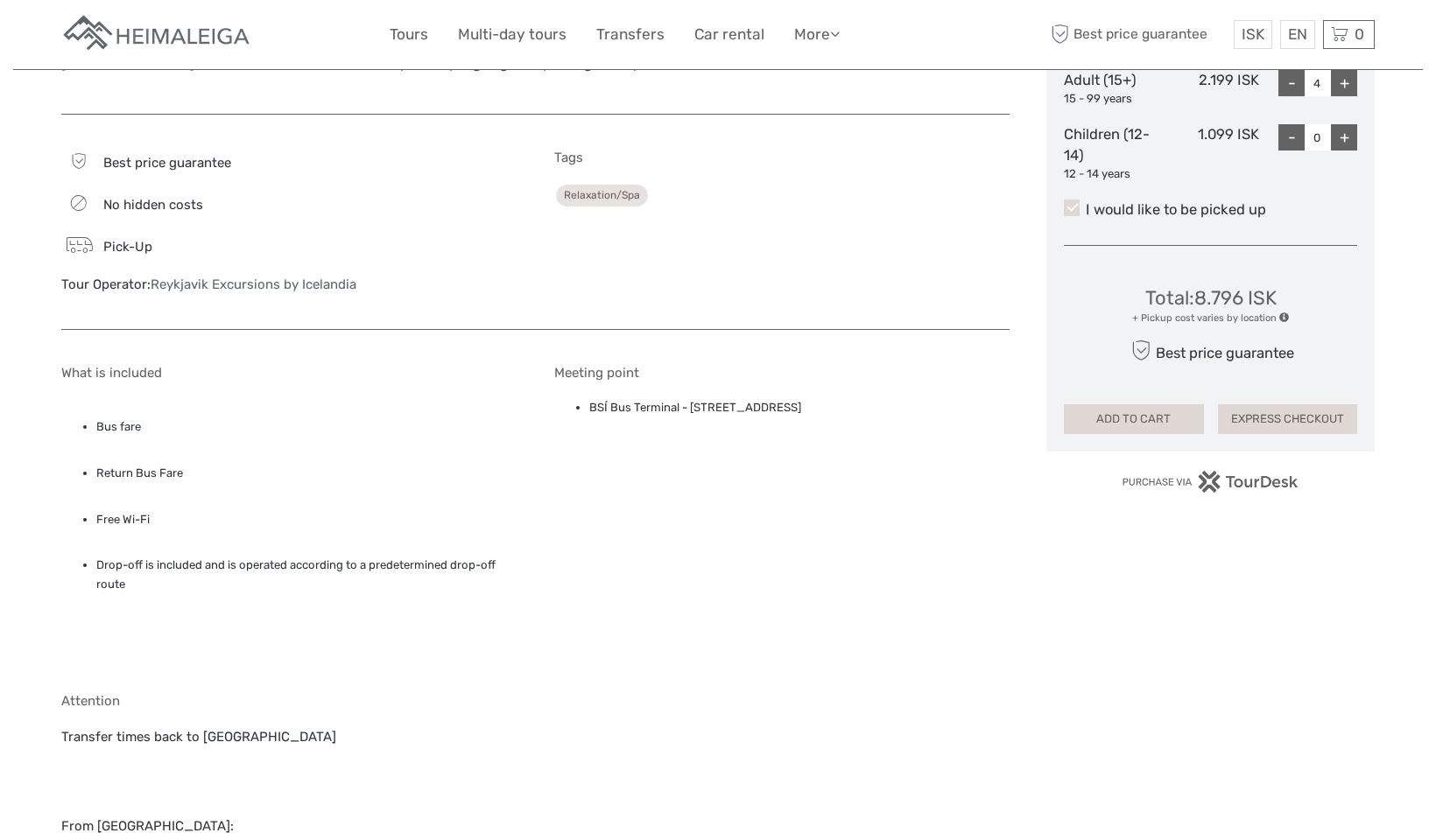
scroll to position [872, 0]
click at [1280, 313] on span at bounding box center [1284, 318] width 9 height 9
click at [1282, 313] on span at bounding box center [1284, 318] width 9 height 9
click at [1300, 414] on button "EXPRESS CHECKOUT" at bounding box center [1288, 420] width 140 height 30
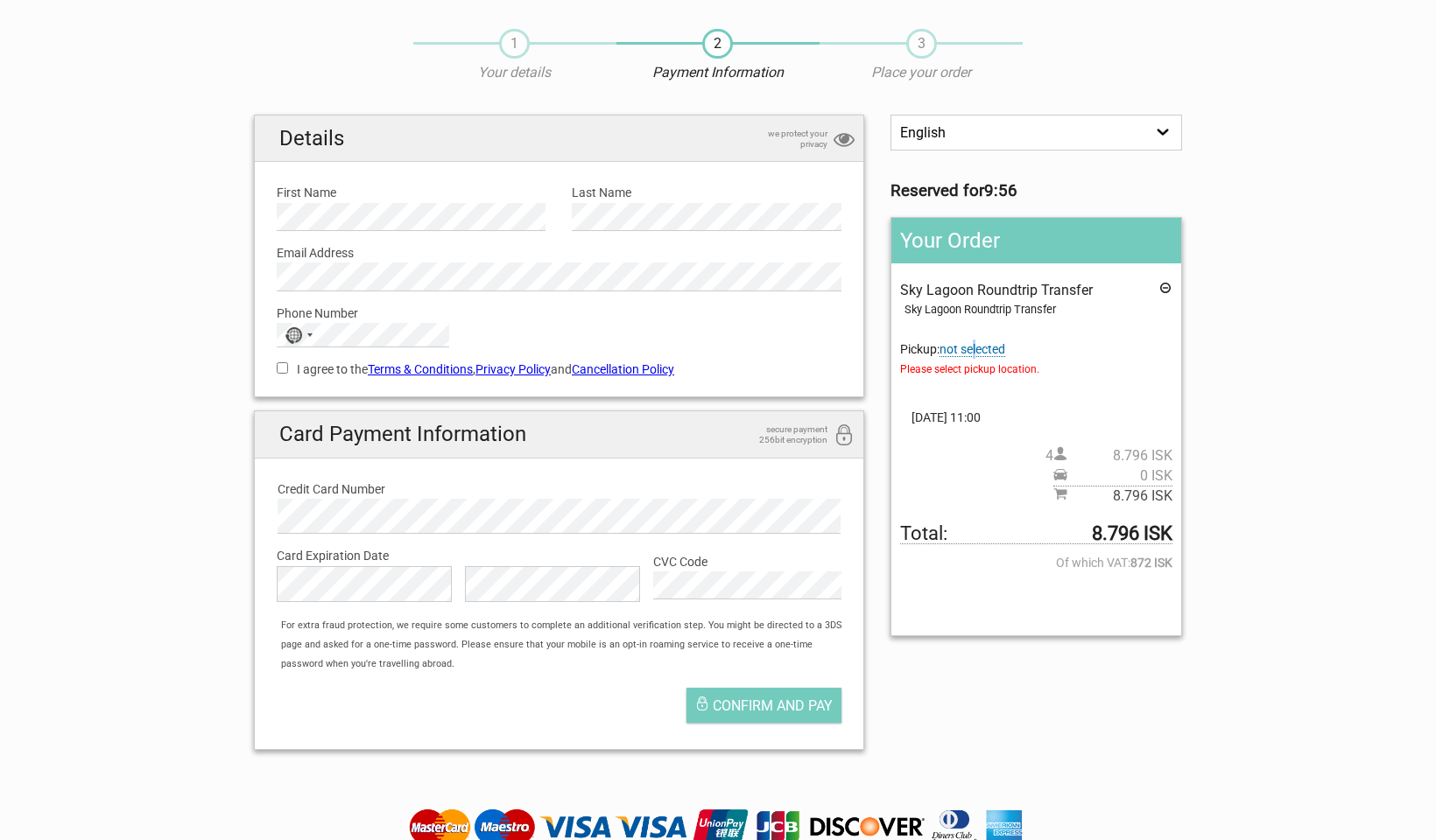
click at [973, 351] on span "not selected" at bounding box center [972, 350] width 65 height 15
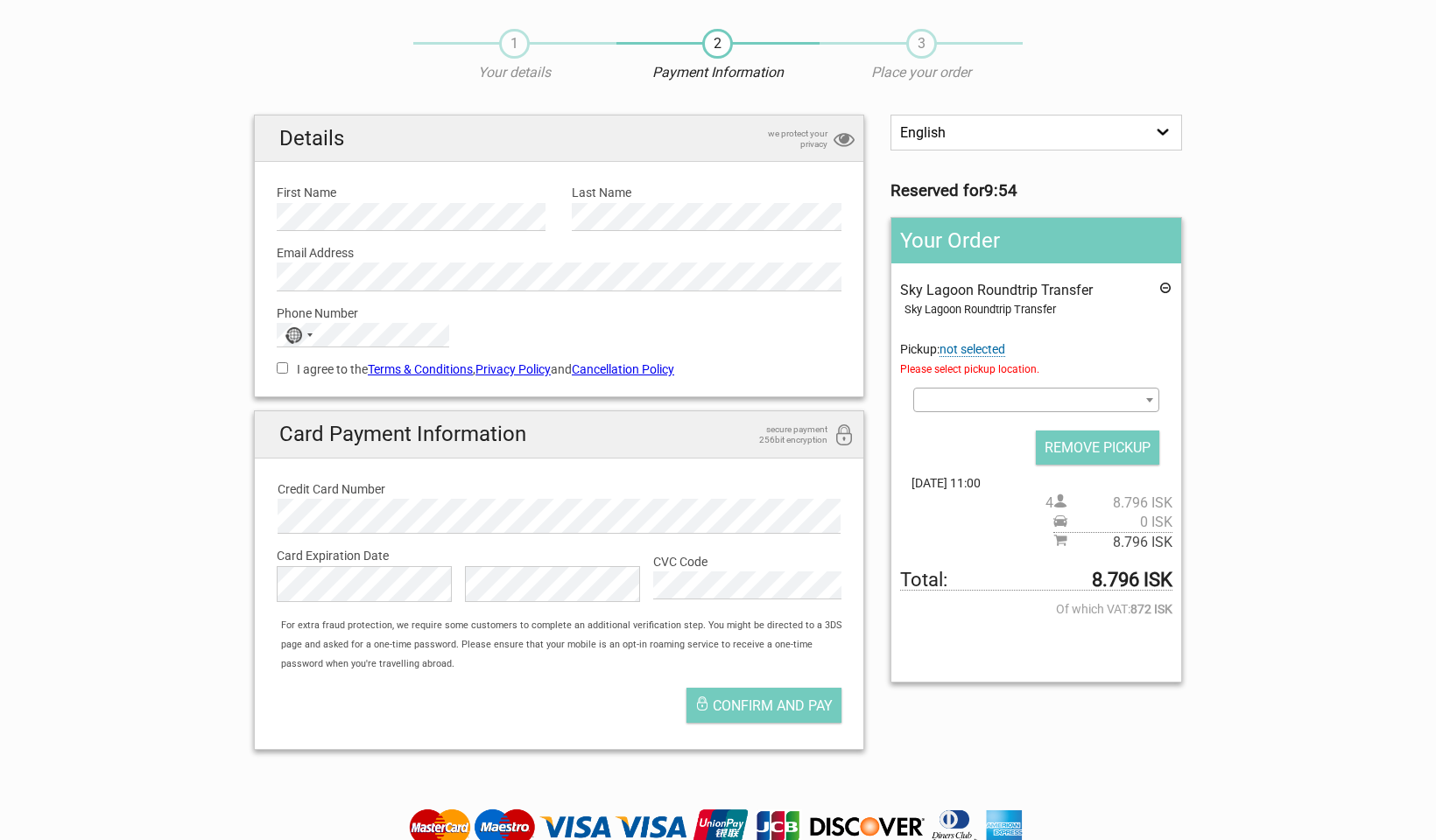
click at [1146, 399] on b at bounding box center [1150, 400] width 7 height 5
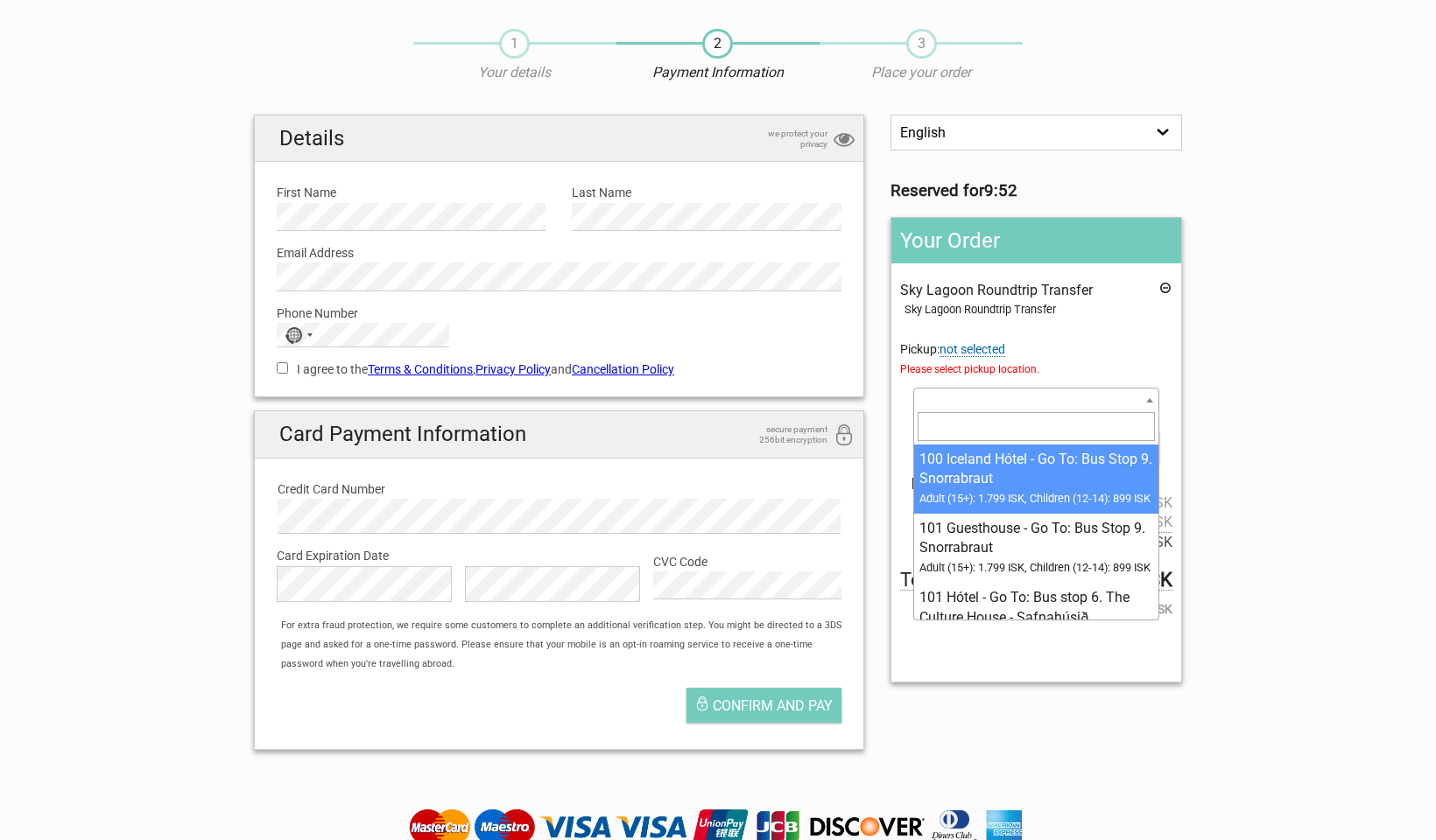
click at [1022, 430] on input "search" at bounding box center [1036, 426] width 237 height 28
type input "c"
type input "bus stop 6"
select select "1093072"
